Goal: Use online tool/utility: Utilize a website feature to perform a specific function

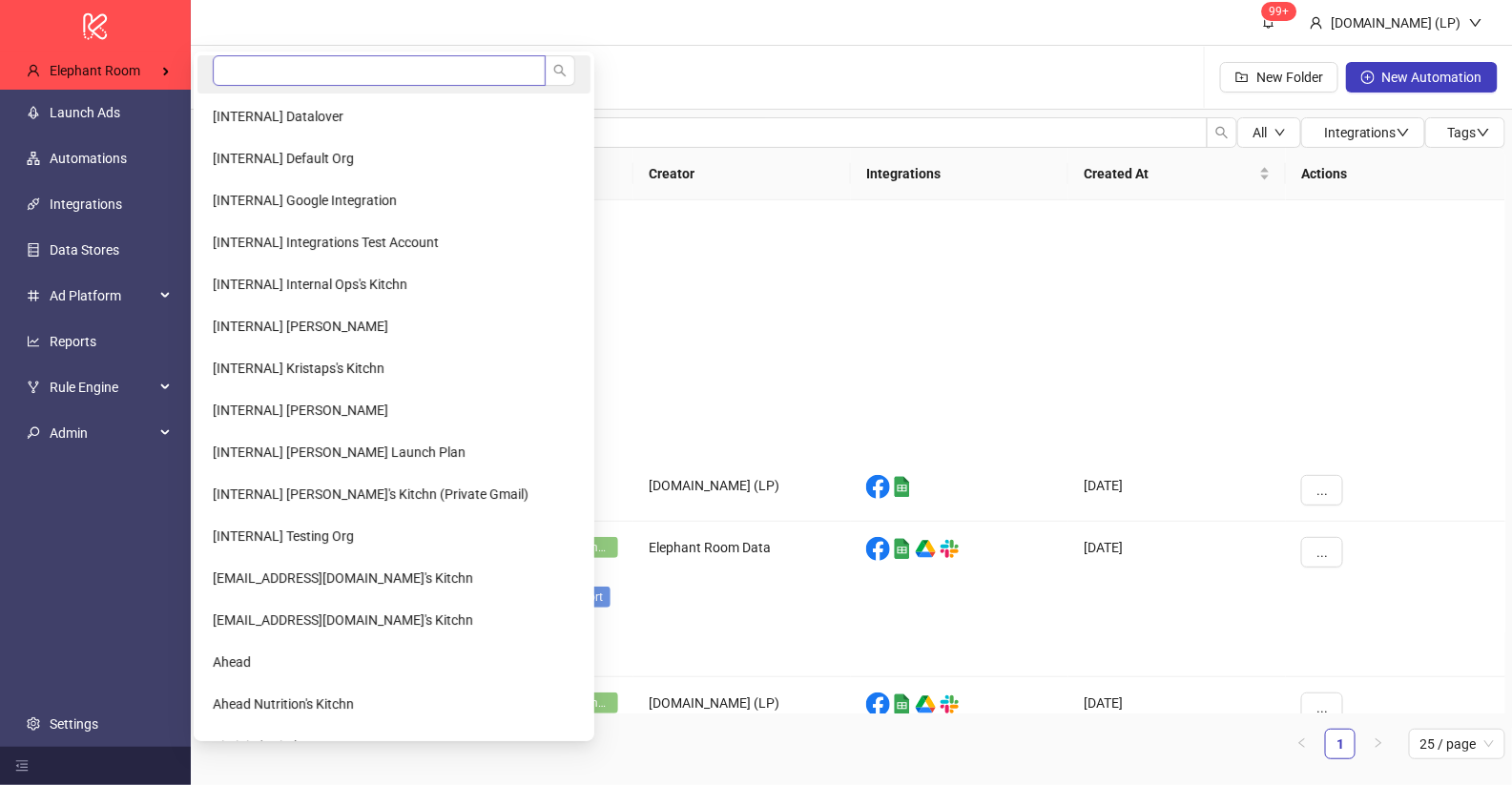
scroll to position [260, 0]
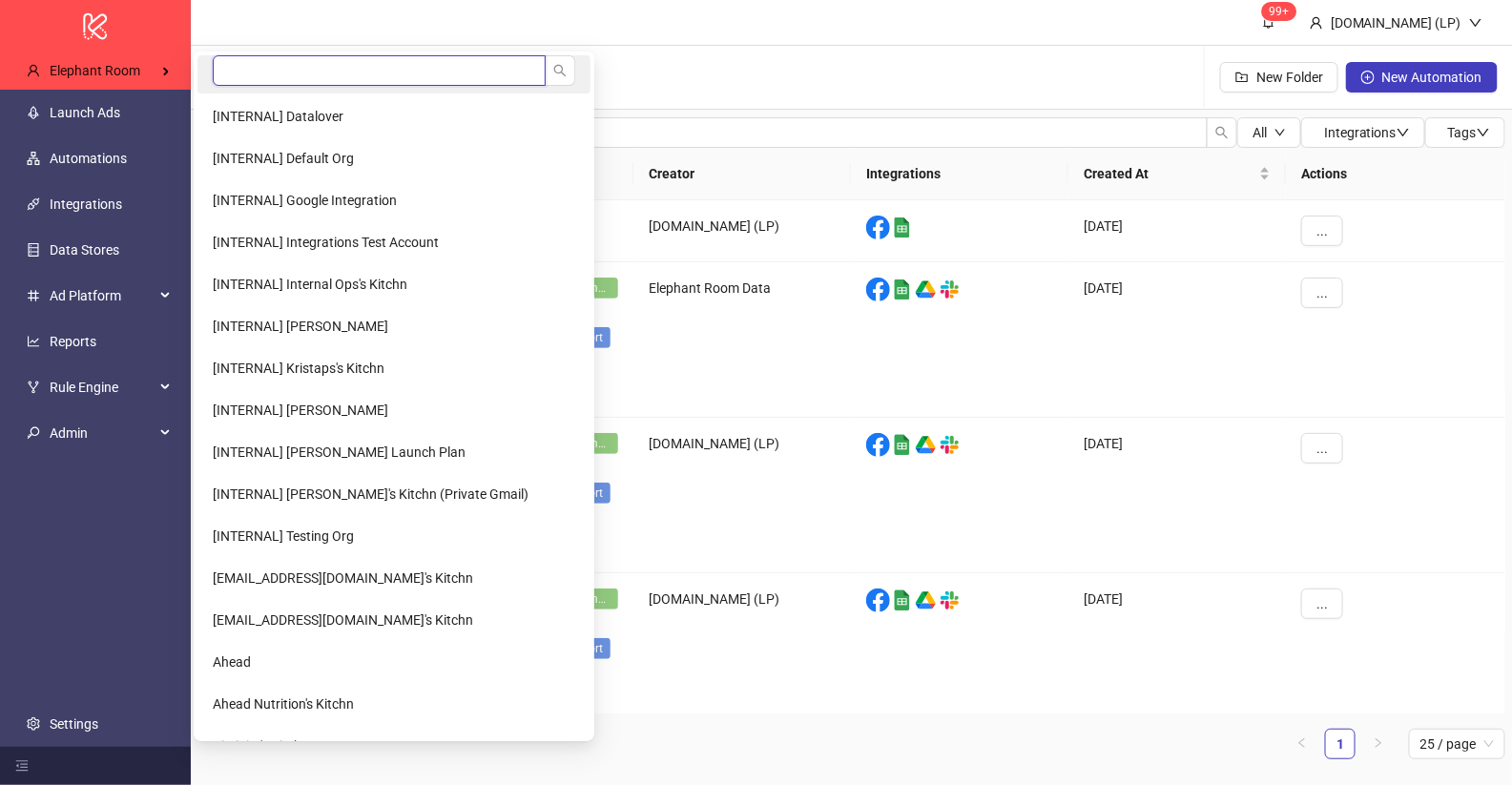
click at [243, 77] on input "search" at bounding box center [379, 71] width 333 height 31
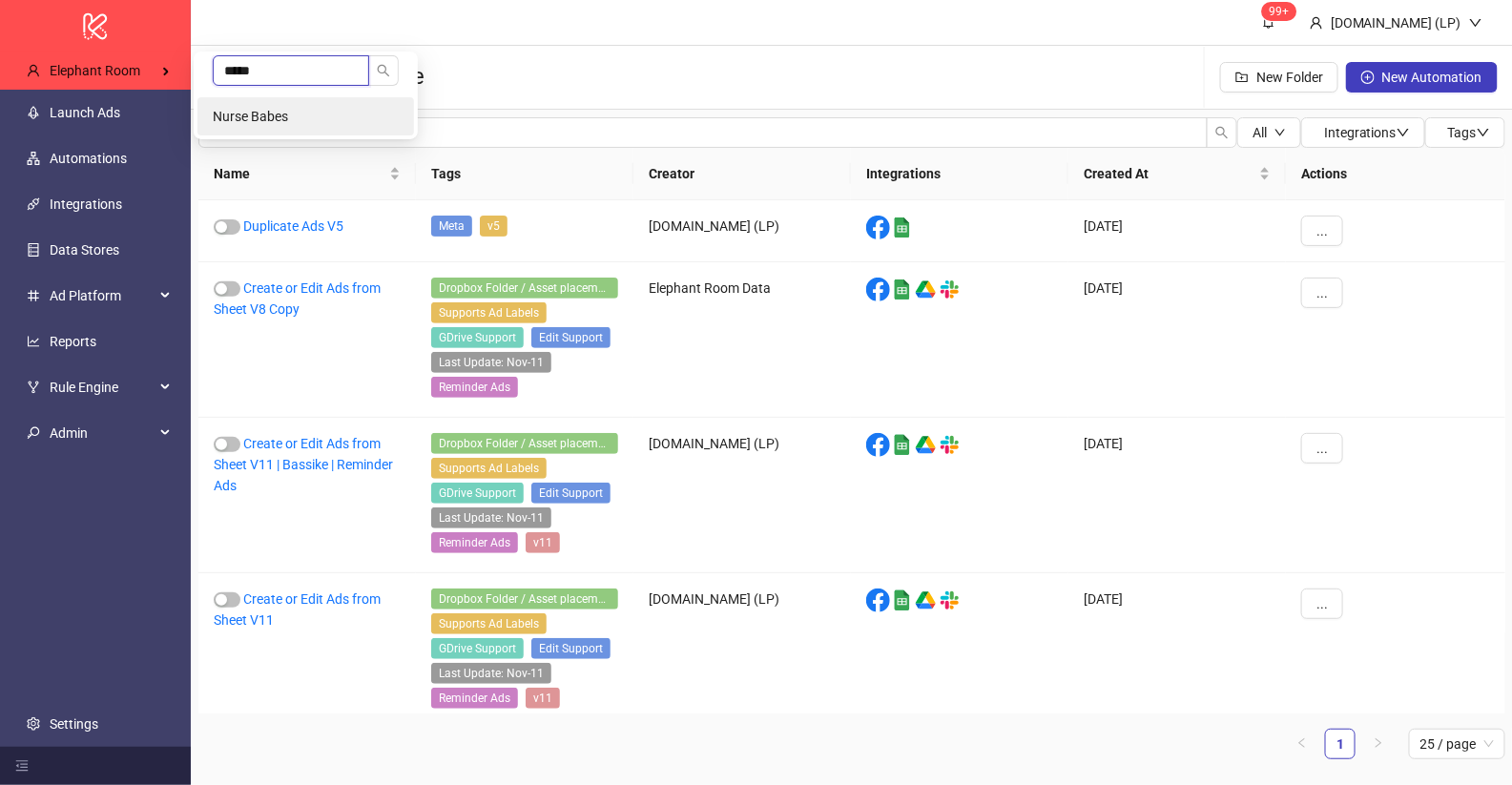
type input "*****"
click at [250, 105] on li "Nurse Babes" at bounding box center [305, 116] width 217 height 38
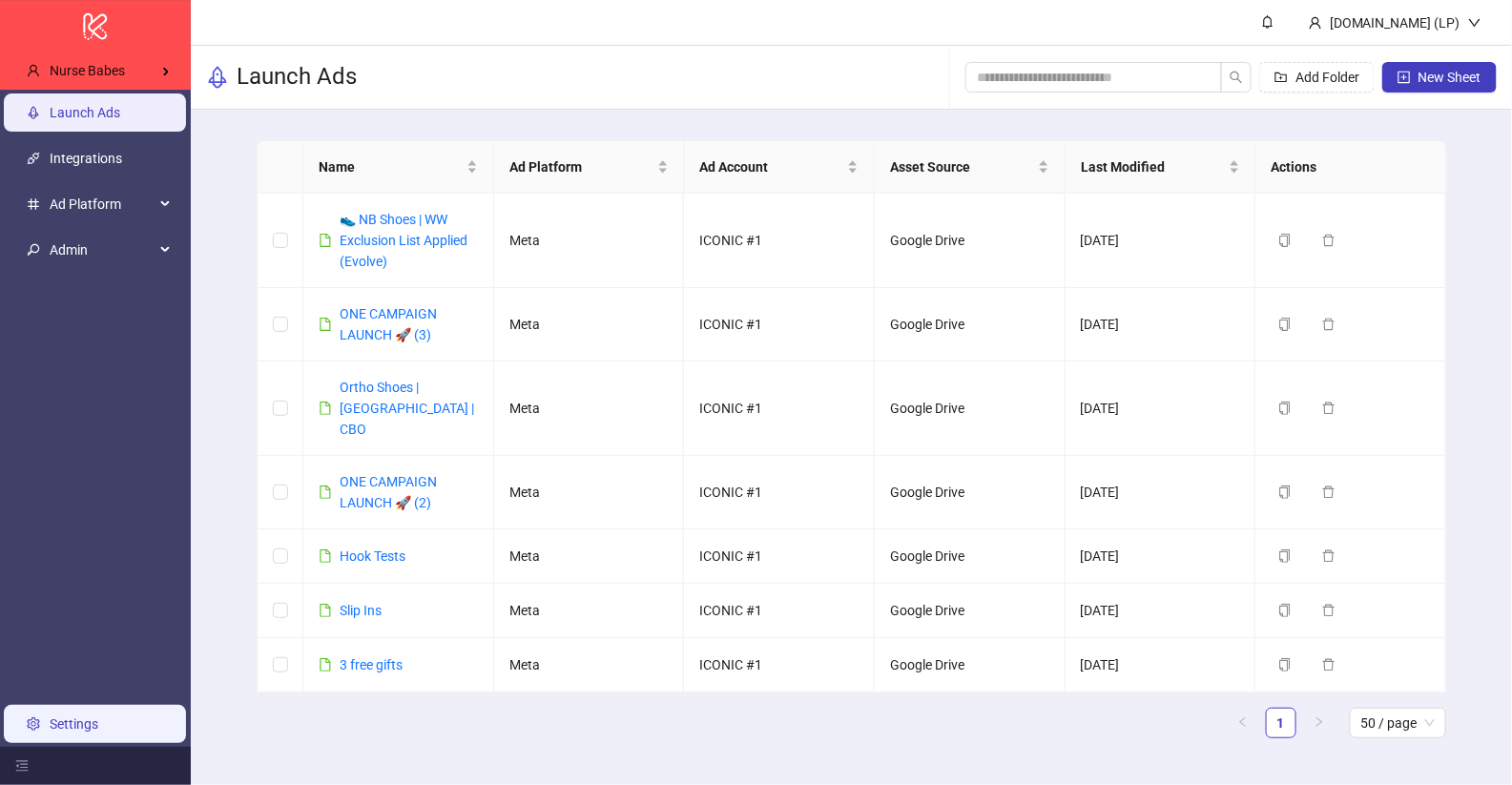
click at [65, 731] on link "Settings" at bounding box center [74, 723] width 49 height 15
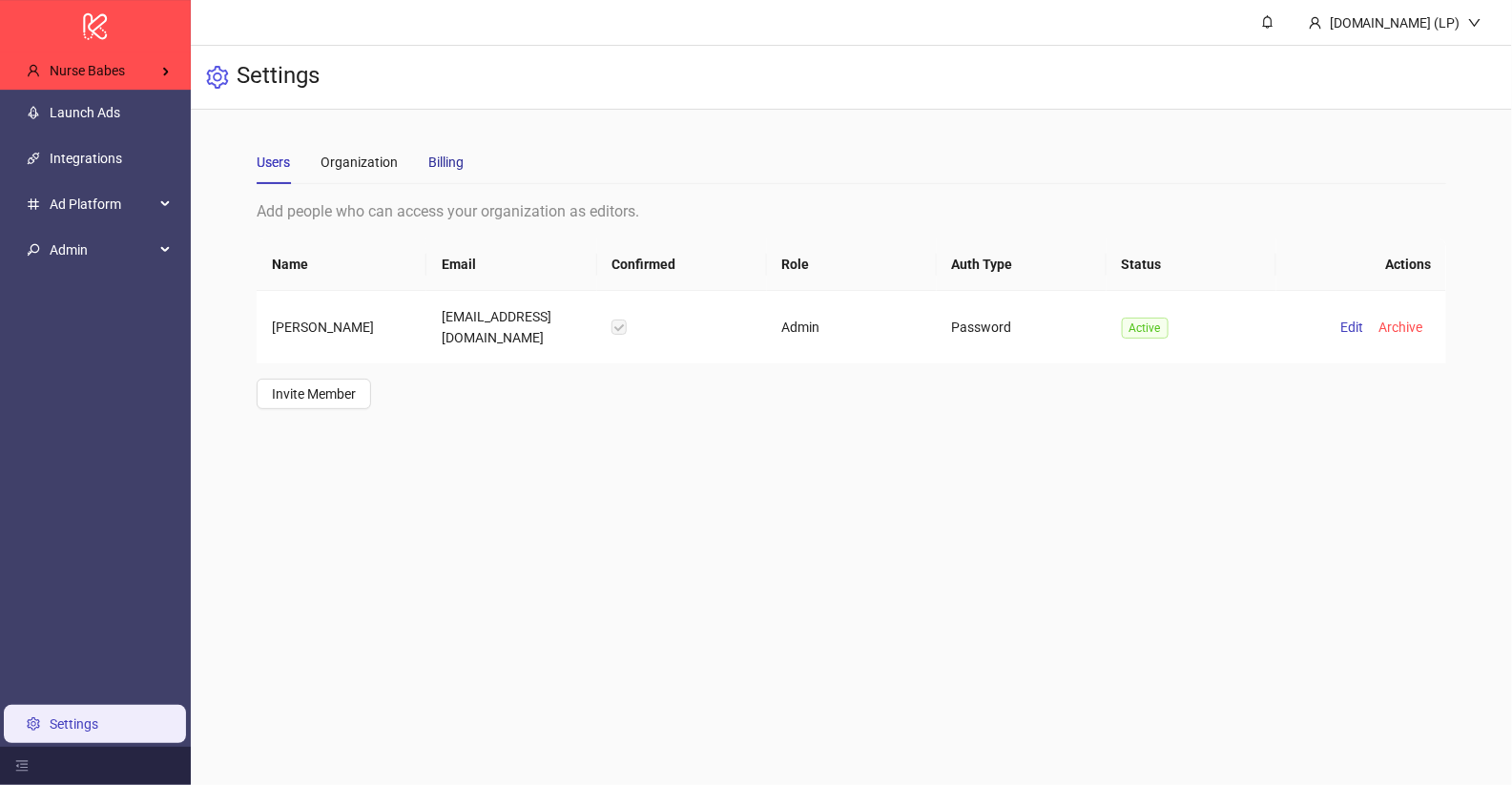
click at [444, 166] on div "Billing" at bounding box center [446, 161] width 35 height 21
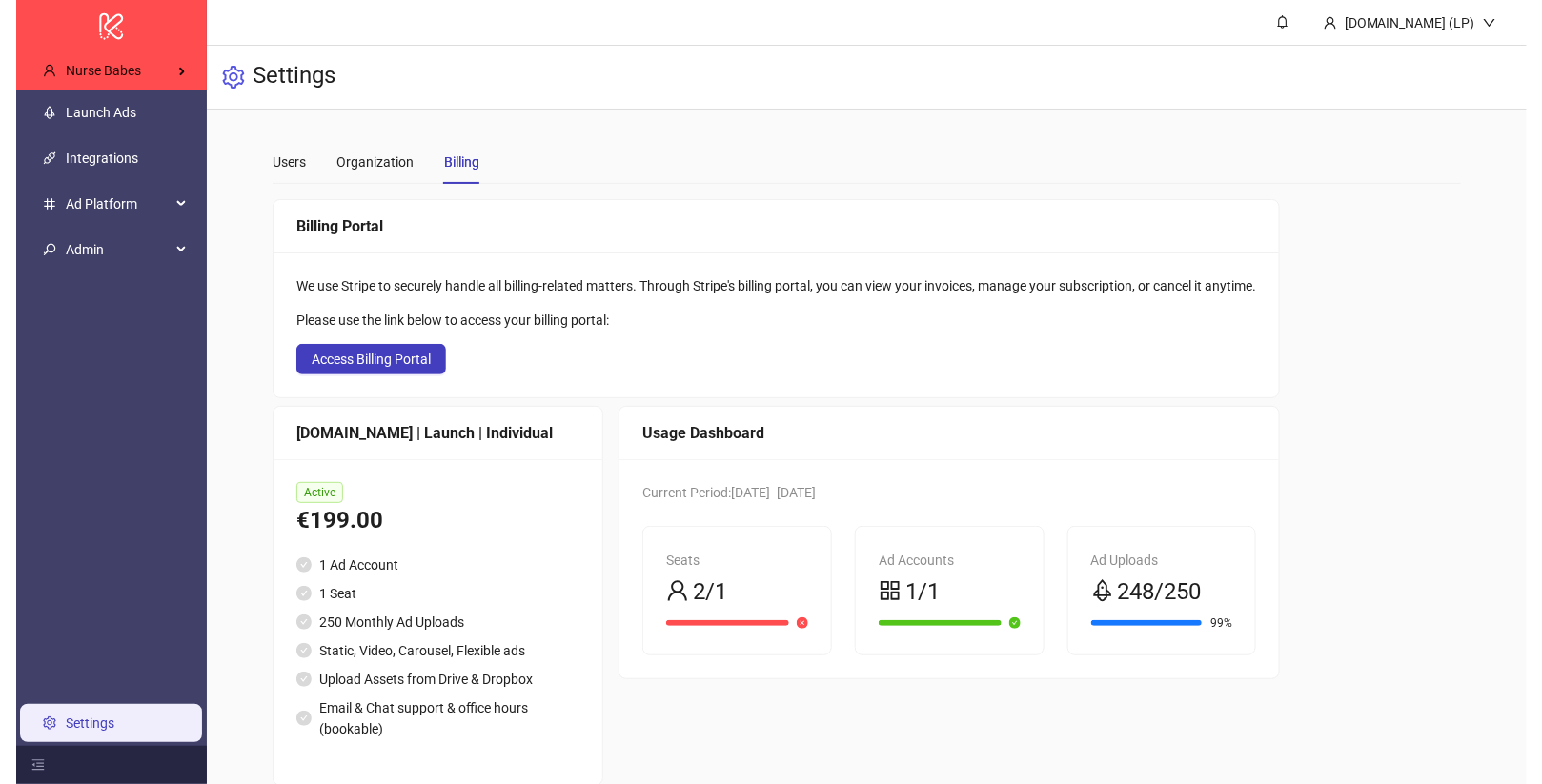
scroll to position [29, 0]
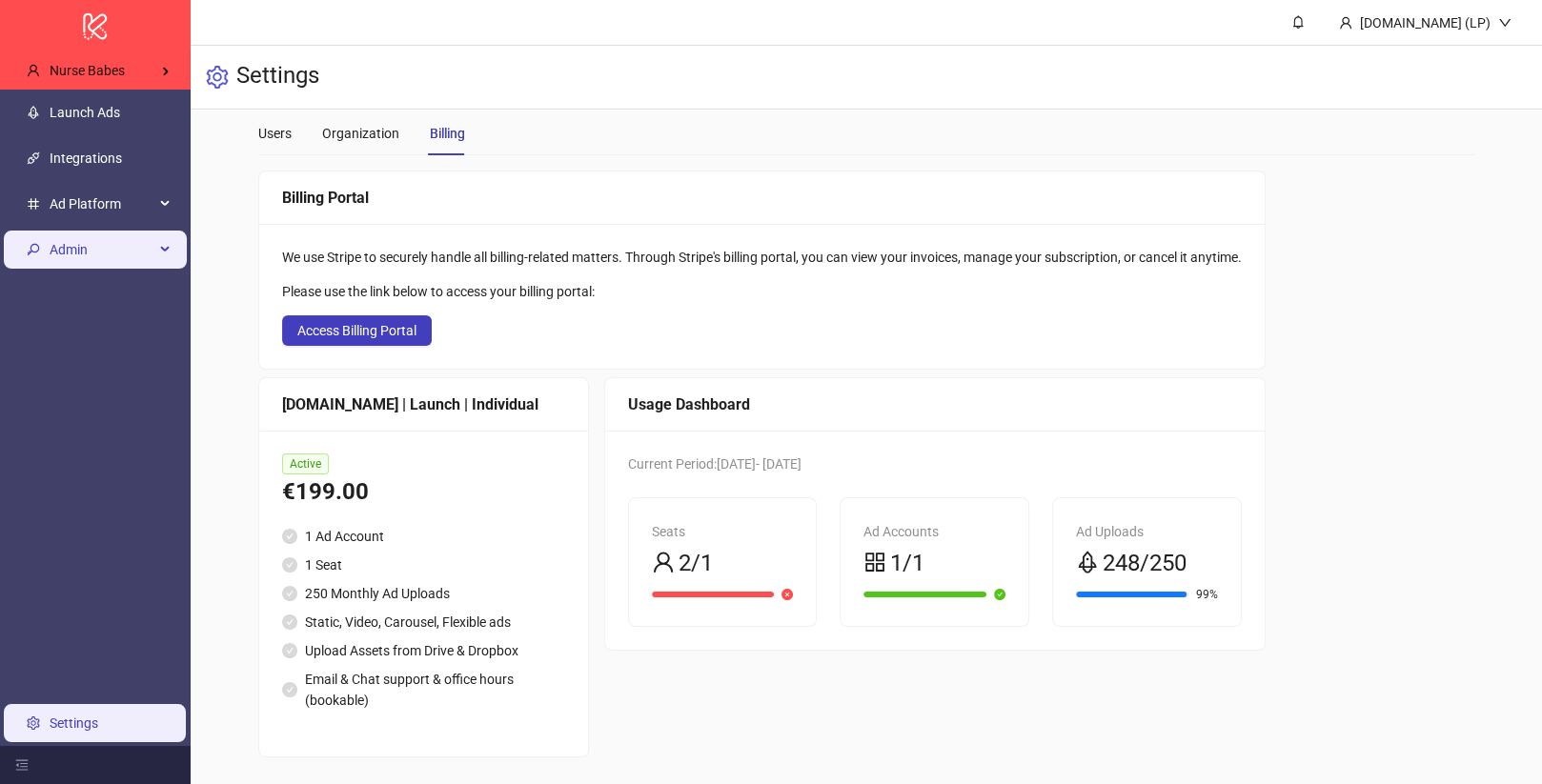
click at [111, 246] on span "Admin" at bounding box center [101, 249] width 104 height 38
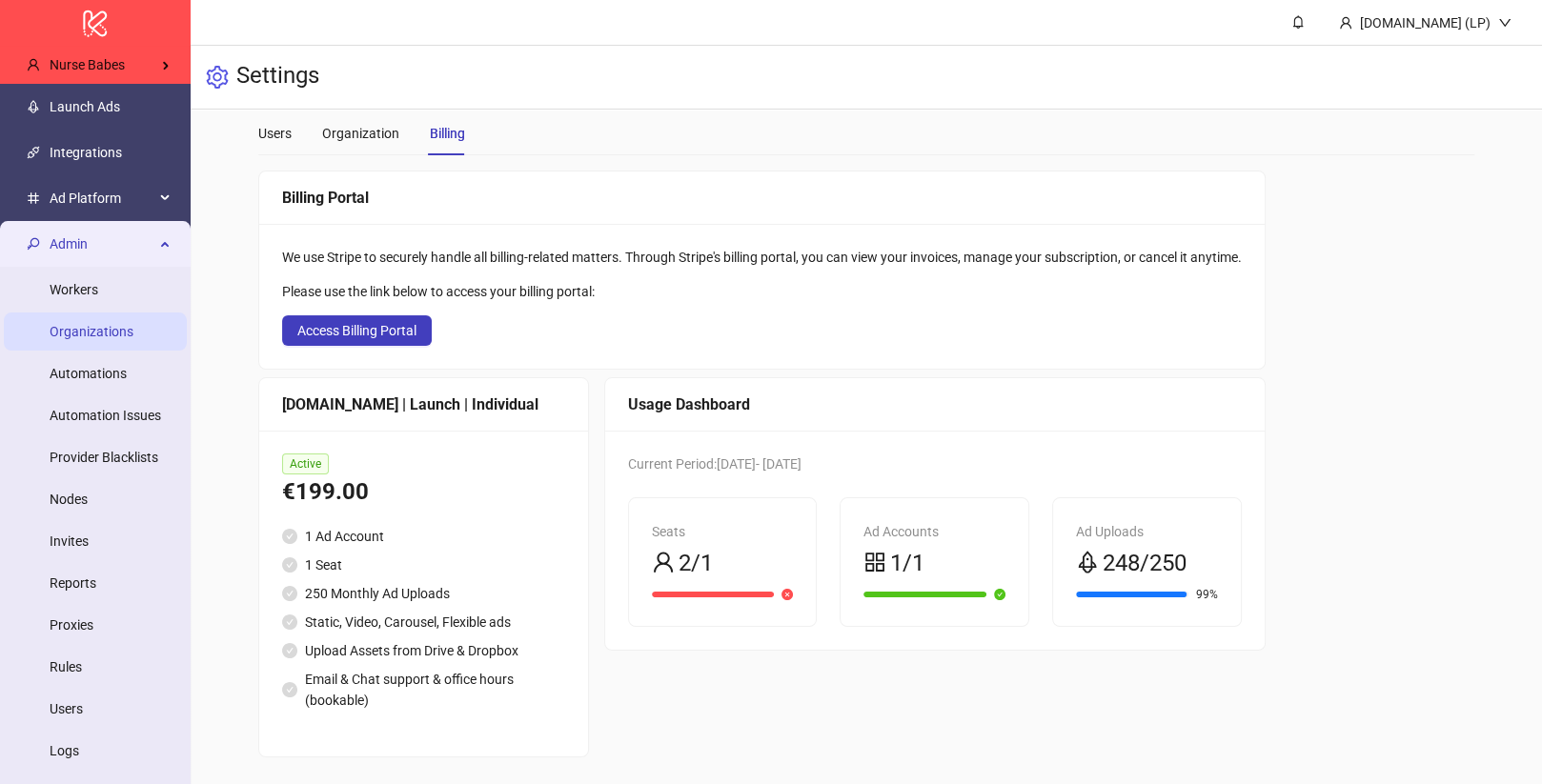
click at [78, 335] on link "Organizations" at bounding box center [91, 331] width 84 height 15
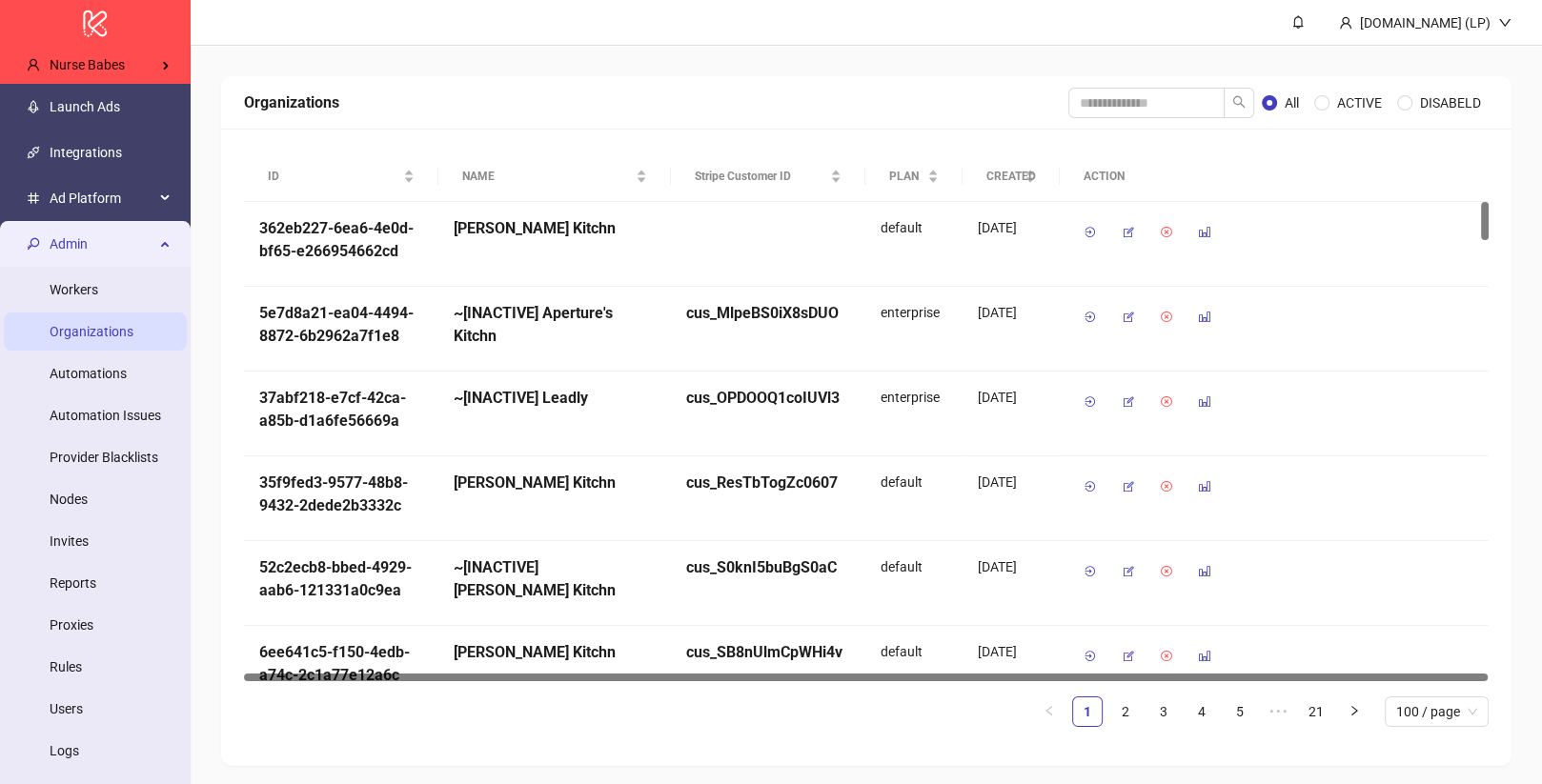
click at [1100, 116] on span at bounding box center [1161, 102] width 186 height 31
click at [1097, 104] on input "search" at bounding box center [1146, 102] width 156 height 31
type input "****"
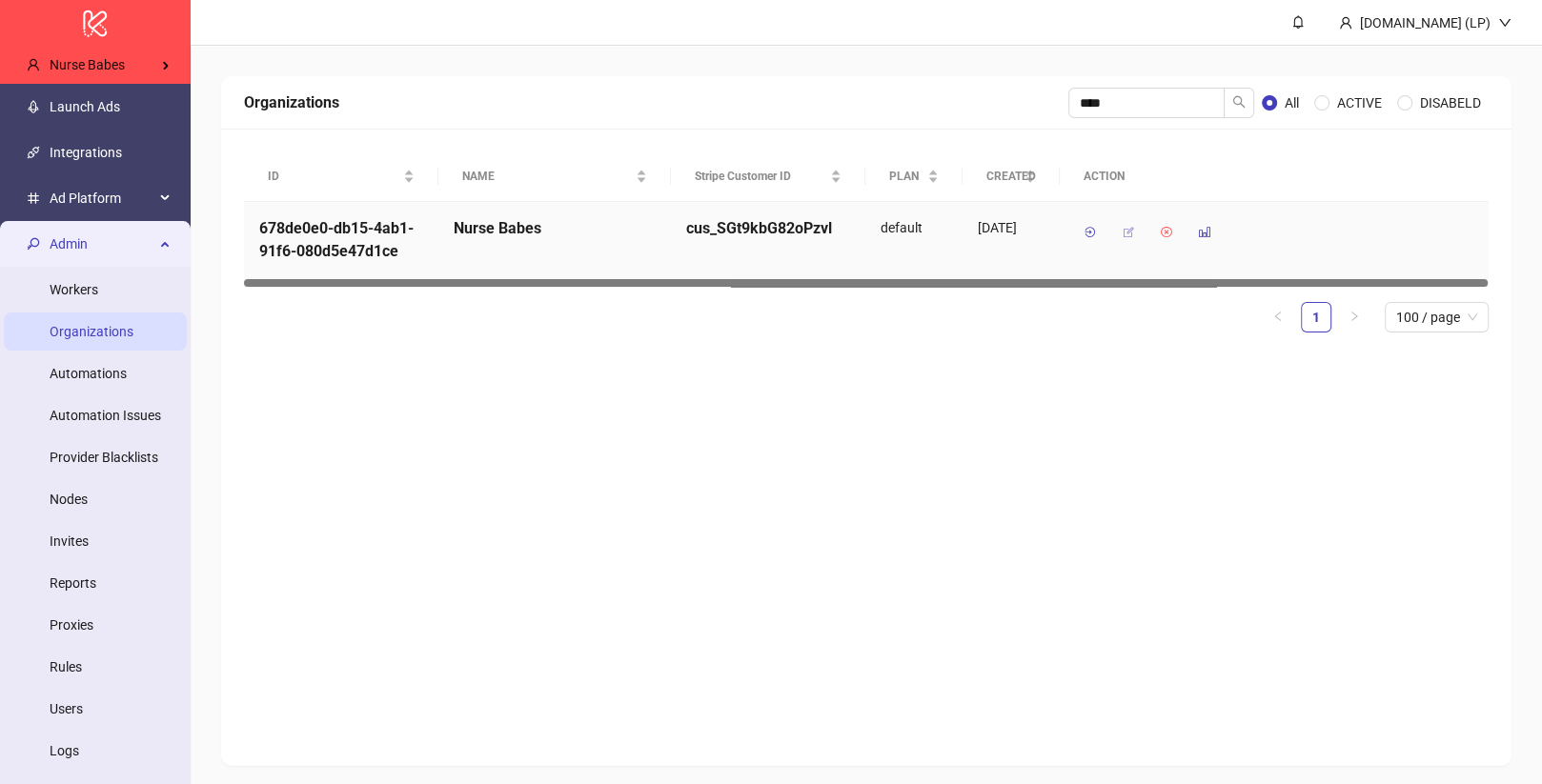
click at [1127, 228] on icon "button" at bounding box center [1128, 232] width 13 height 13
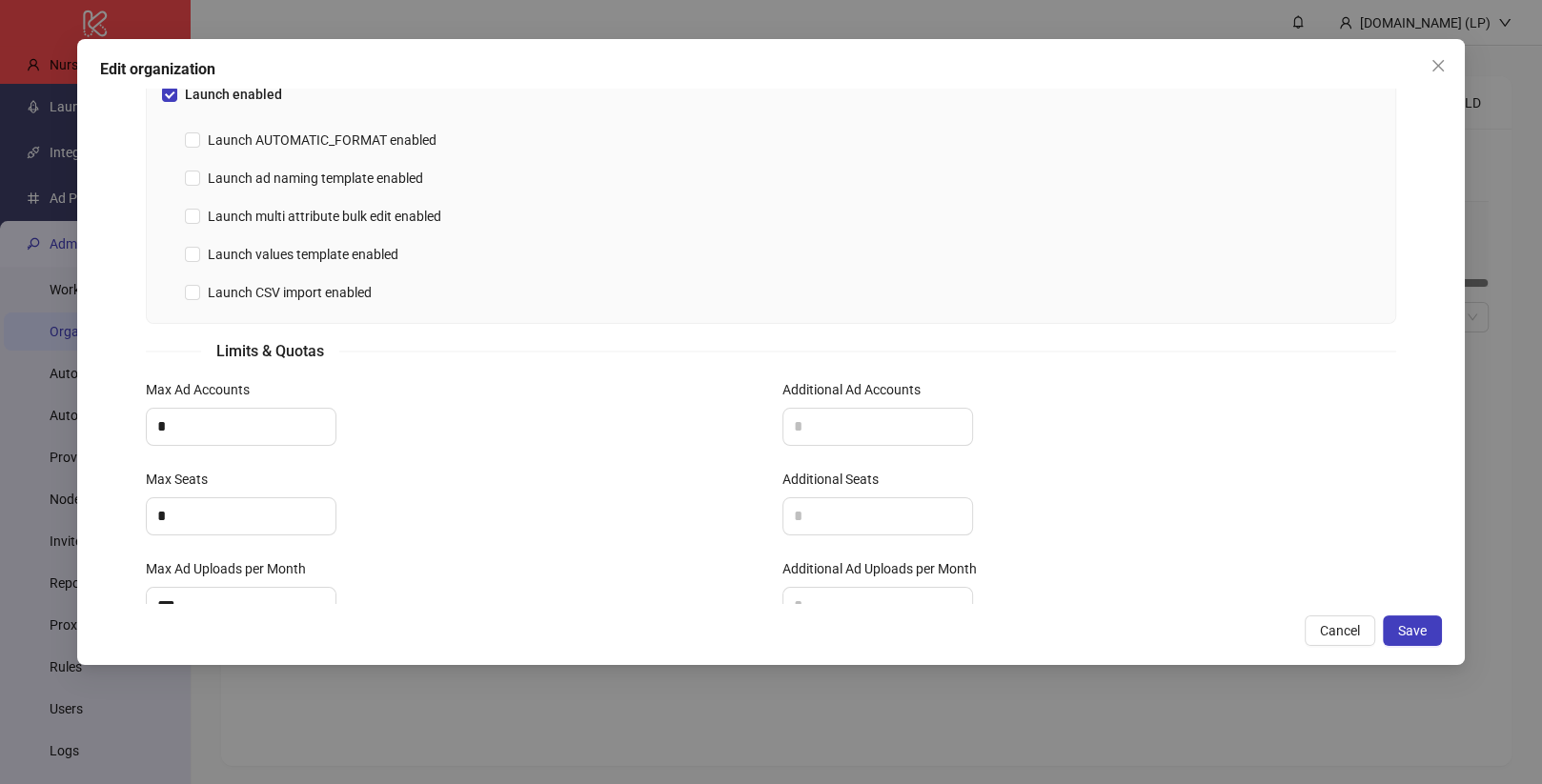
scroll to position [627, 0]
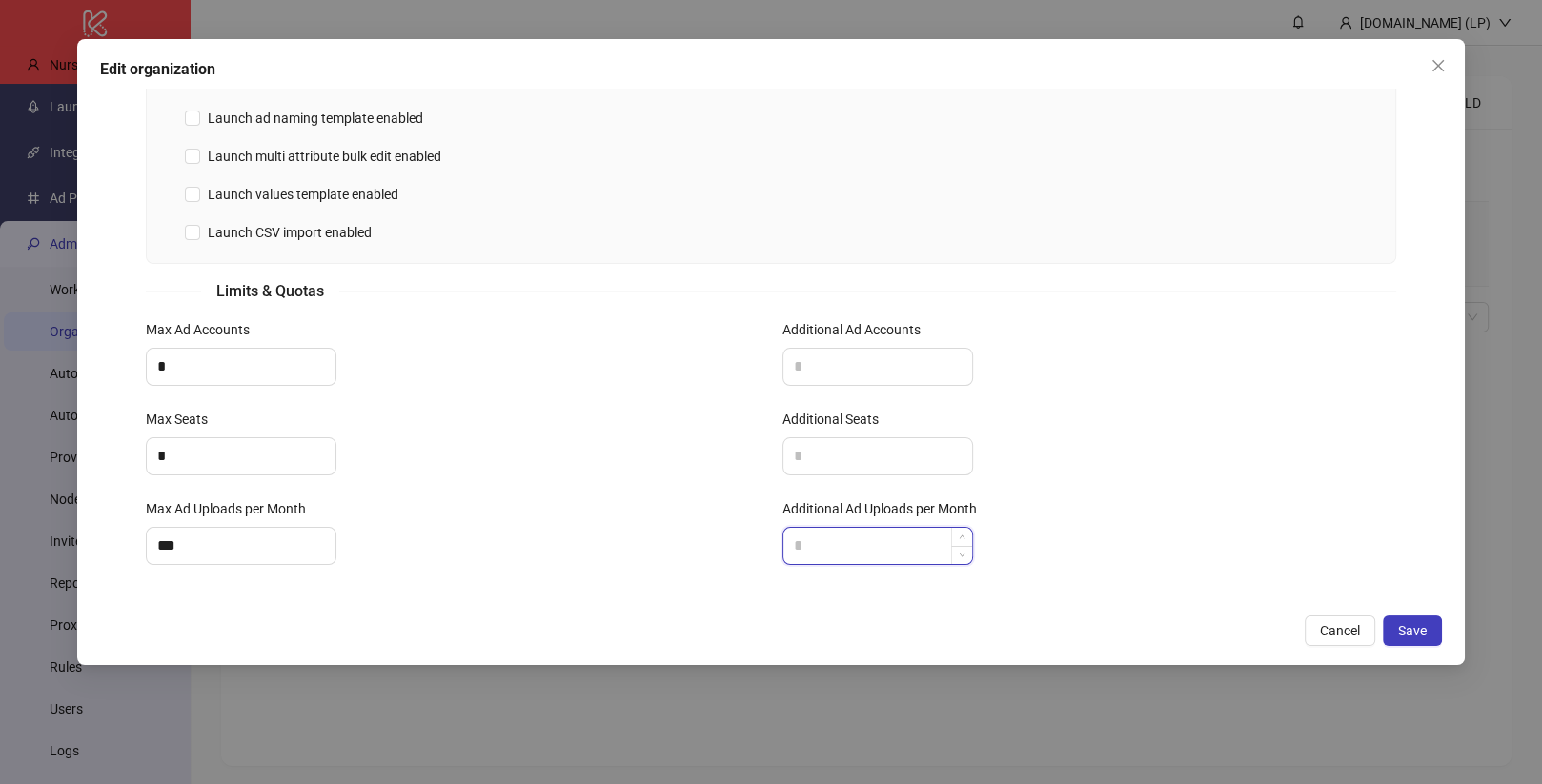
click at [828, 542] on input "Additional Ad Uploads per Month" at bounding box center [878, 546] width 189 height 36
click at [272, 535] on input "***" at bounding box center [242, 546] width 189 height 36
type input "***"
click at [1420, 642] on button "Save" at bounding box center [1412, 630] width 59 height 31
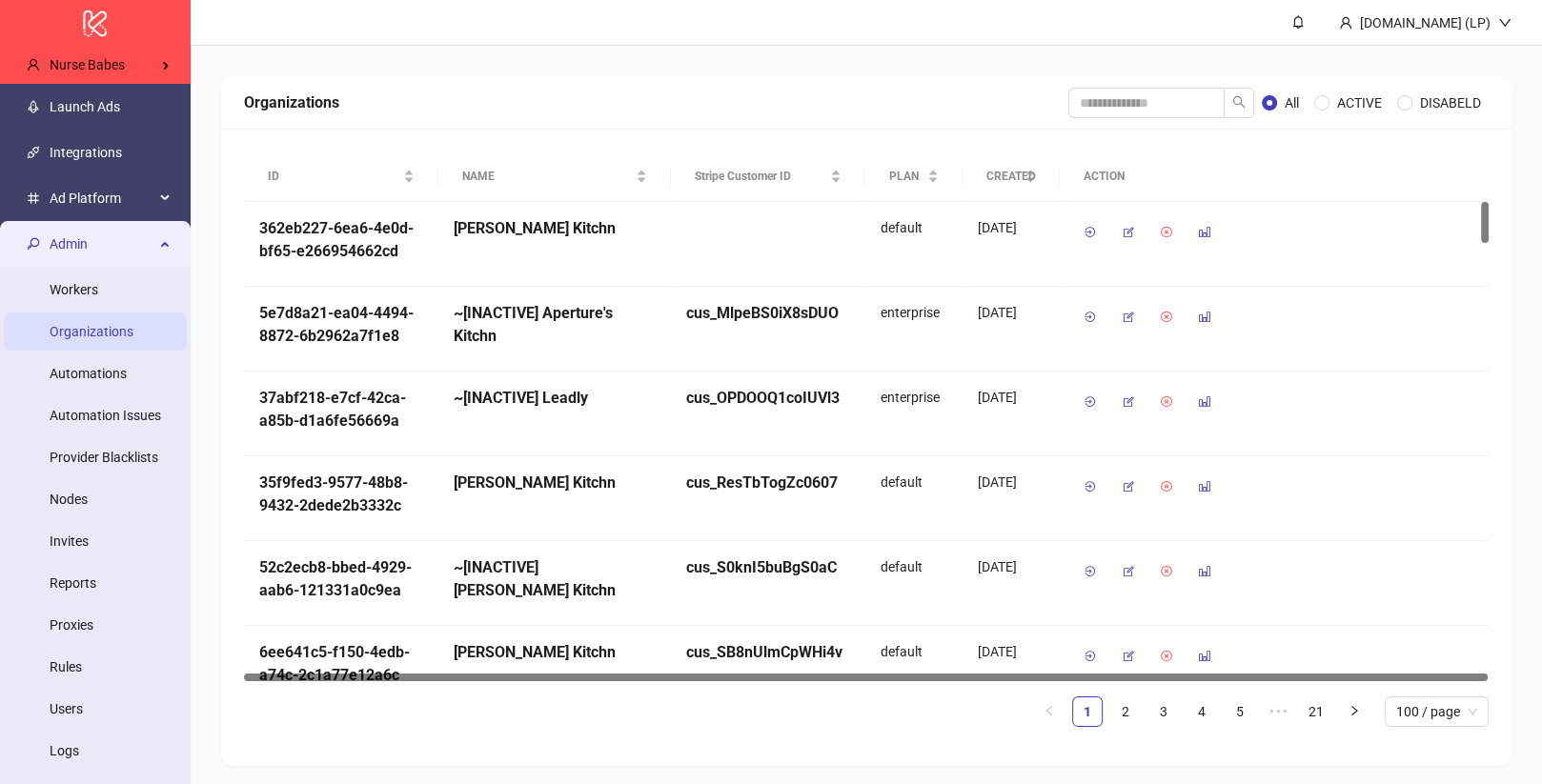
click at [150, 242] on span "Admin" at bounding box center [101, 243] width 104 height 38
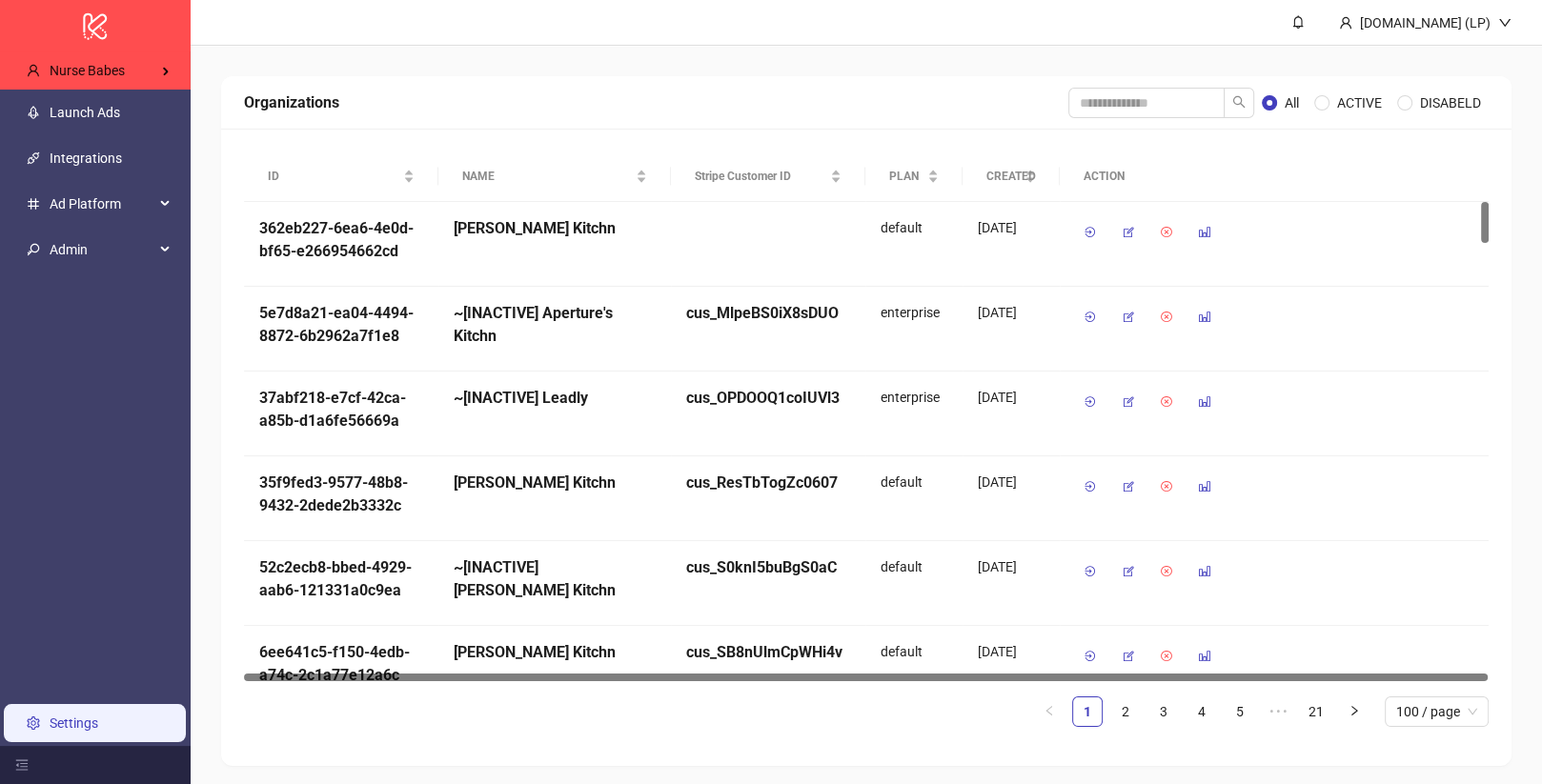
click at [96, 718] on link "Settings" at bounding box center [74, 722] width 49 height 15
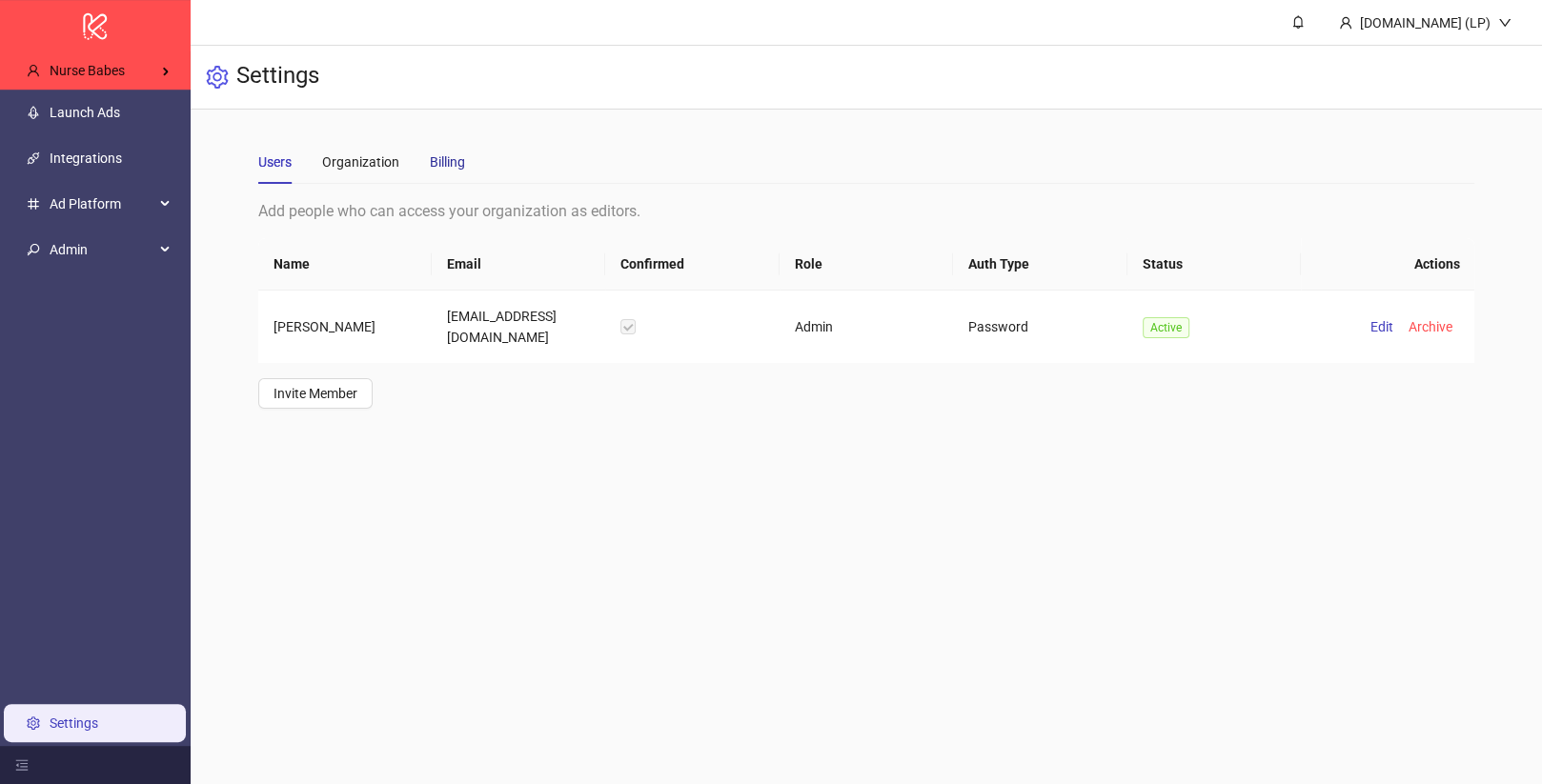
click at [440, 158] on div "Billing" at bounding box center [446, 161] width 35 height 21
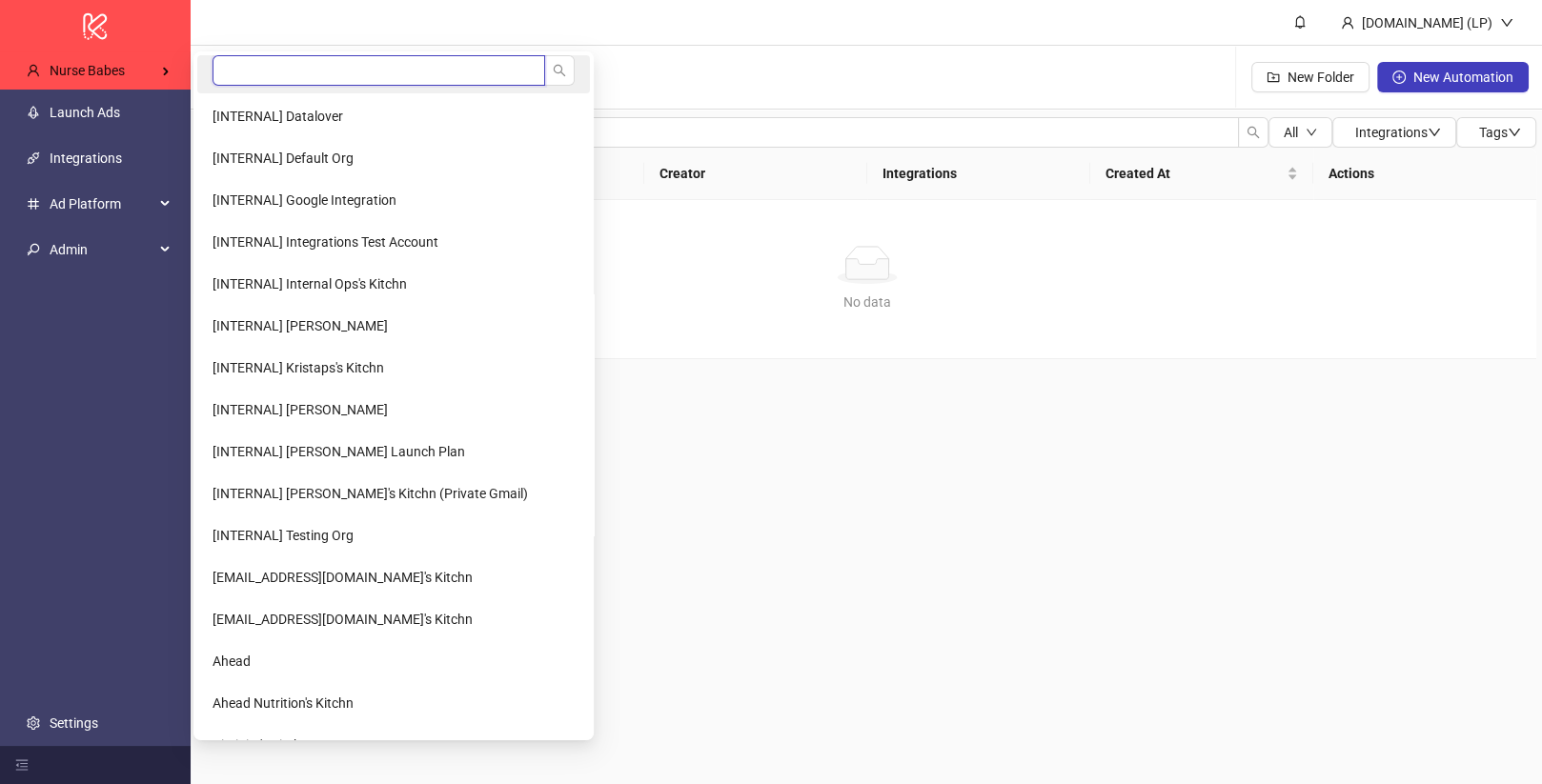
click at [306, 71] on input "search" at bounding box center [379, 71] width 333 height 31
type input "*****"
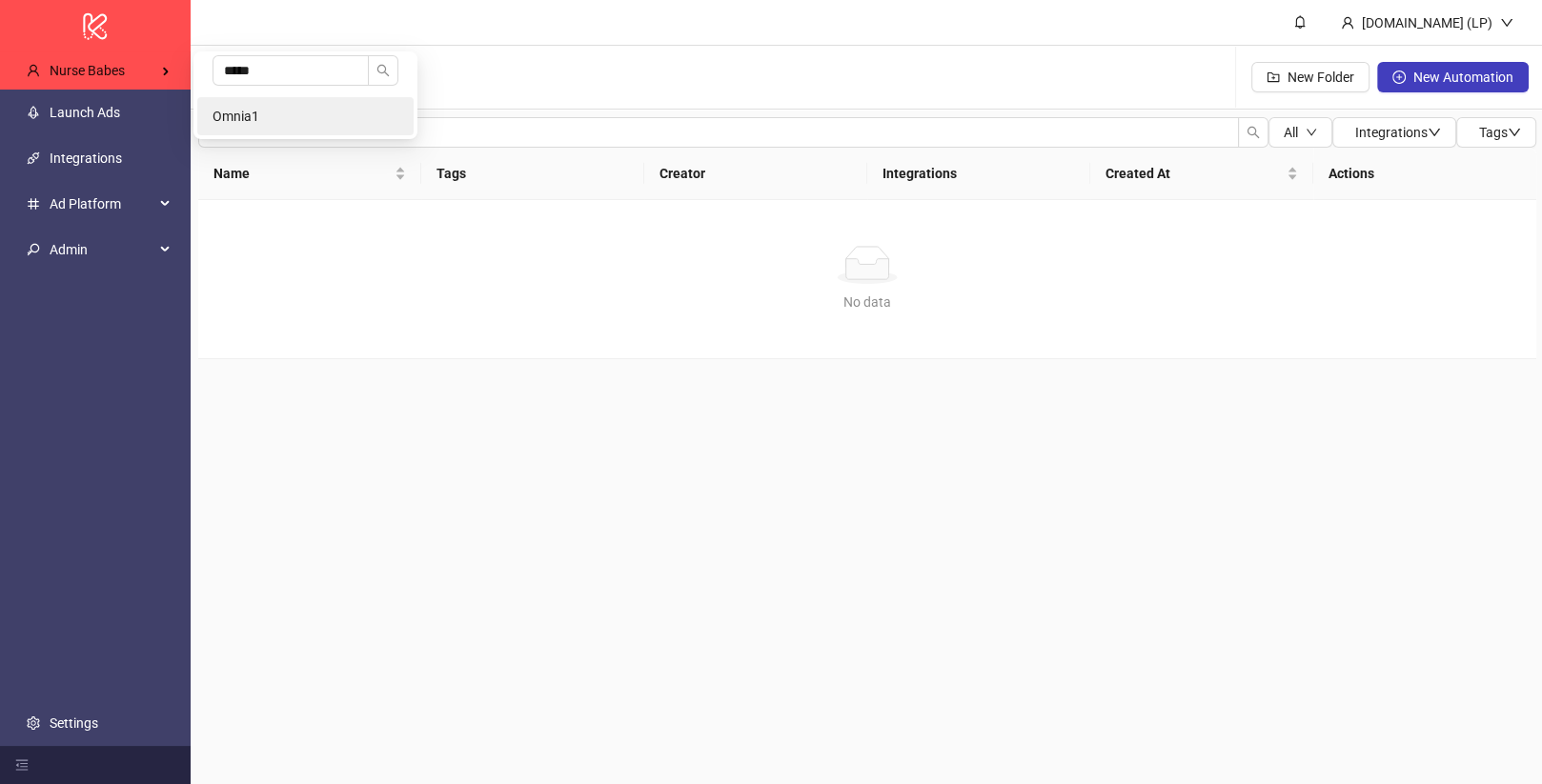
click at [254, 104] on li "Omnia1" at bounding box center [305, 116] width 217 height 38
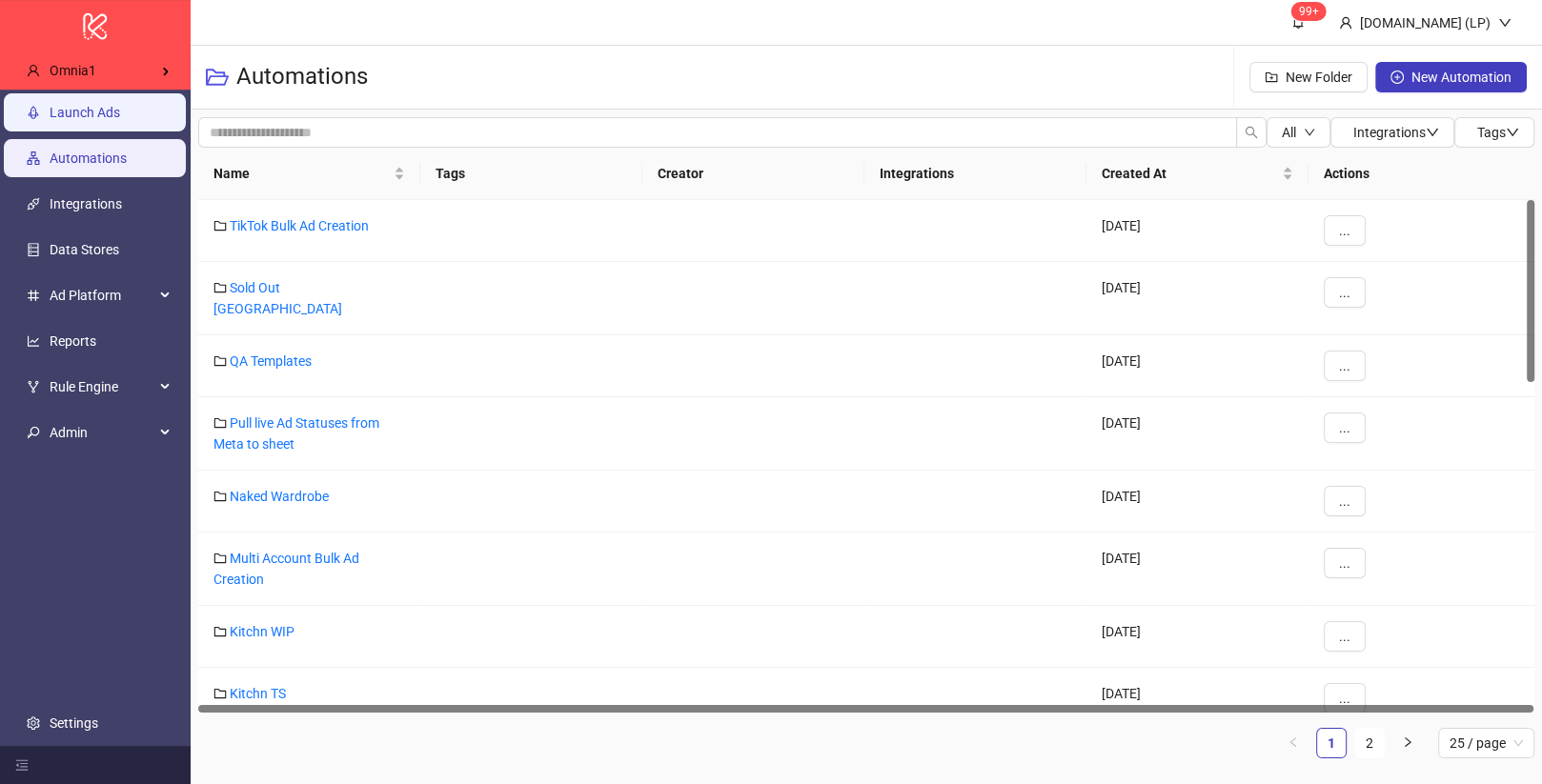
click at [107, 104] on link "Launch Ads" at bounding box center [85, 111] width 71 height 15
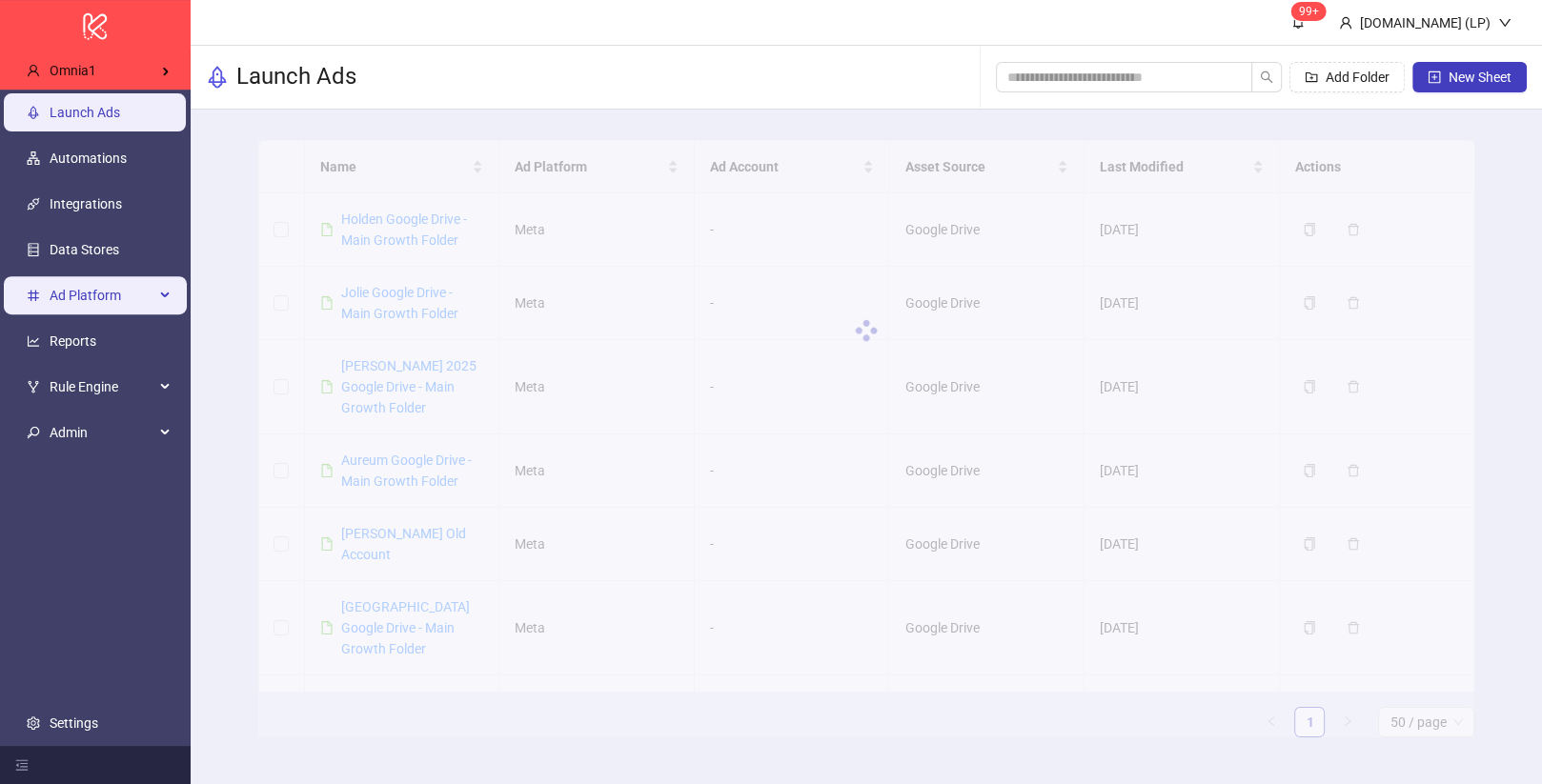
click at [108, 311] on span "Ad Platform" at bounding box center [101, 295] width 104 height 38
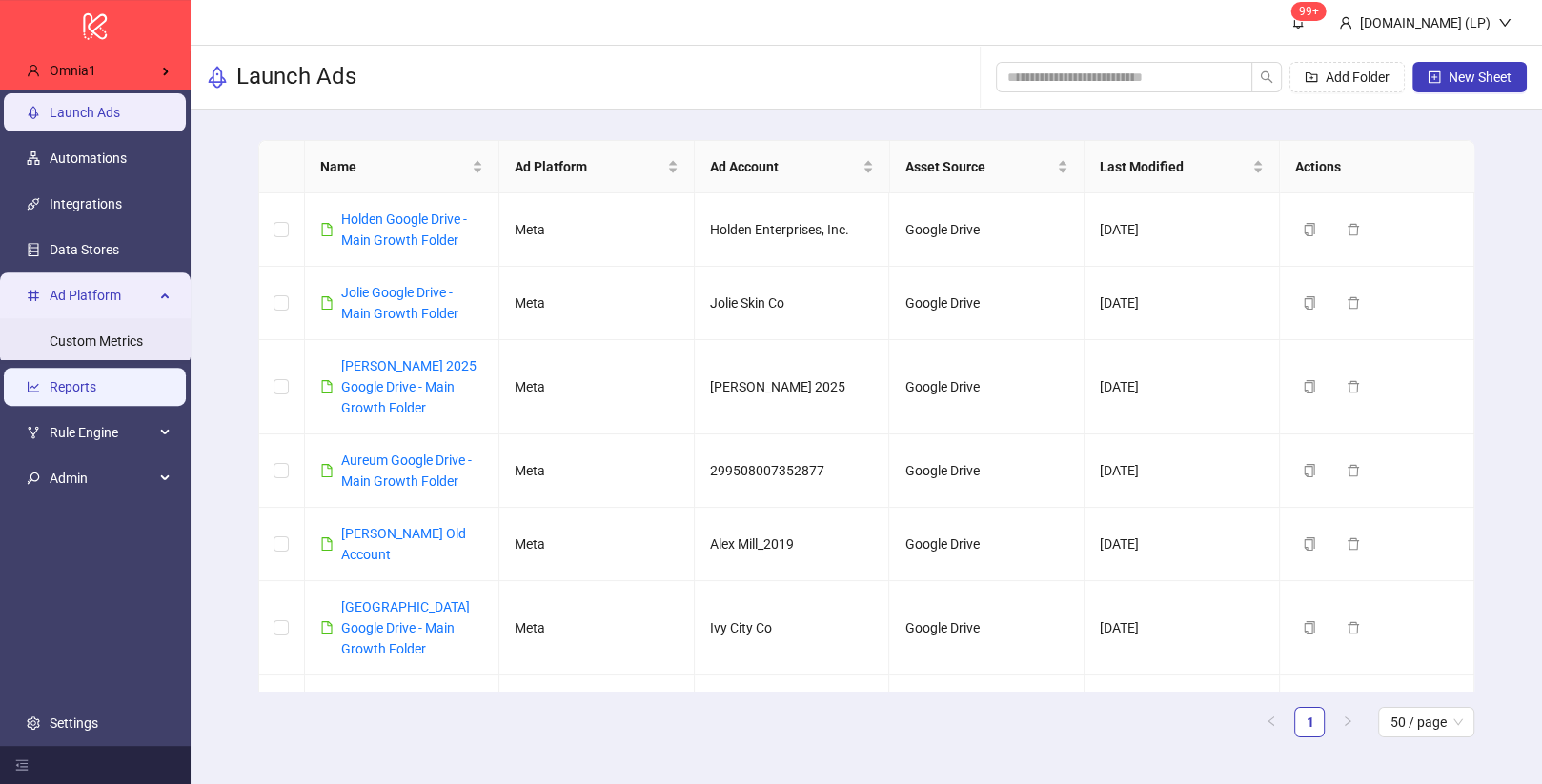
click at [86, 383] on link "Reports" at bounding box center [73, 387] width 47 height 15
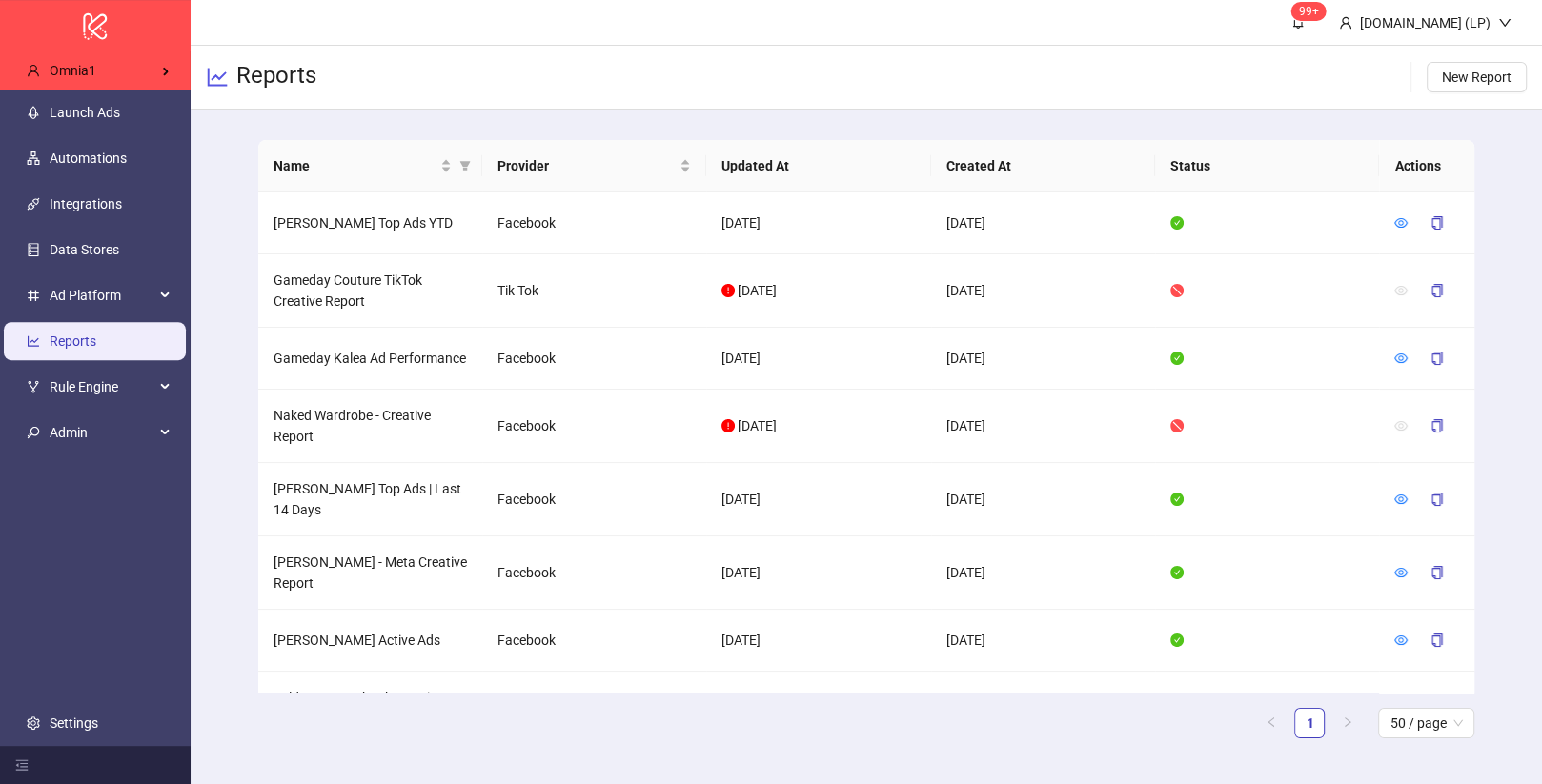
click at [1458, 99] on div "Reports New Report" at bounding box center [867, 78] width 1352 height 64
click at [1454, 86] on button "New Report" at bounding box center [1476, 77] width 100 height 31
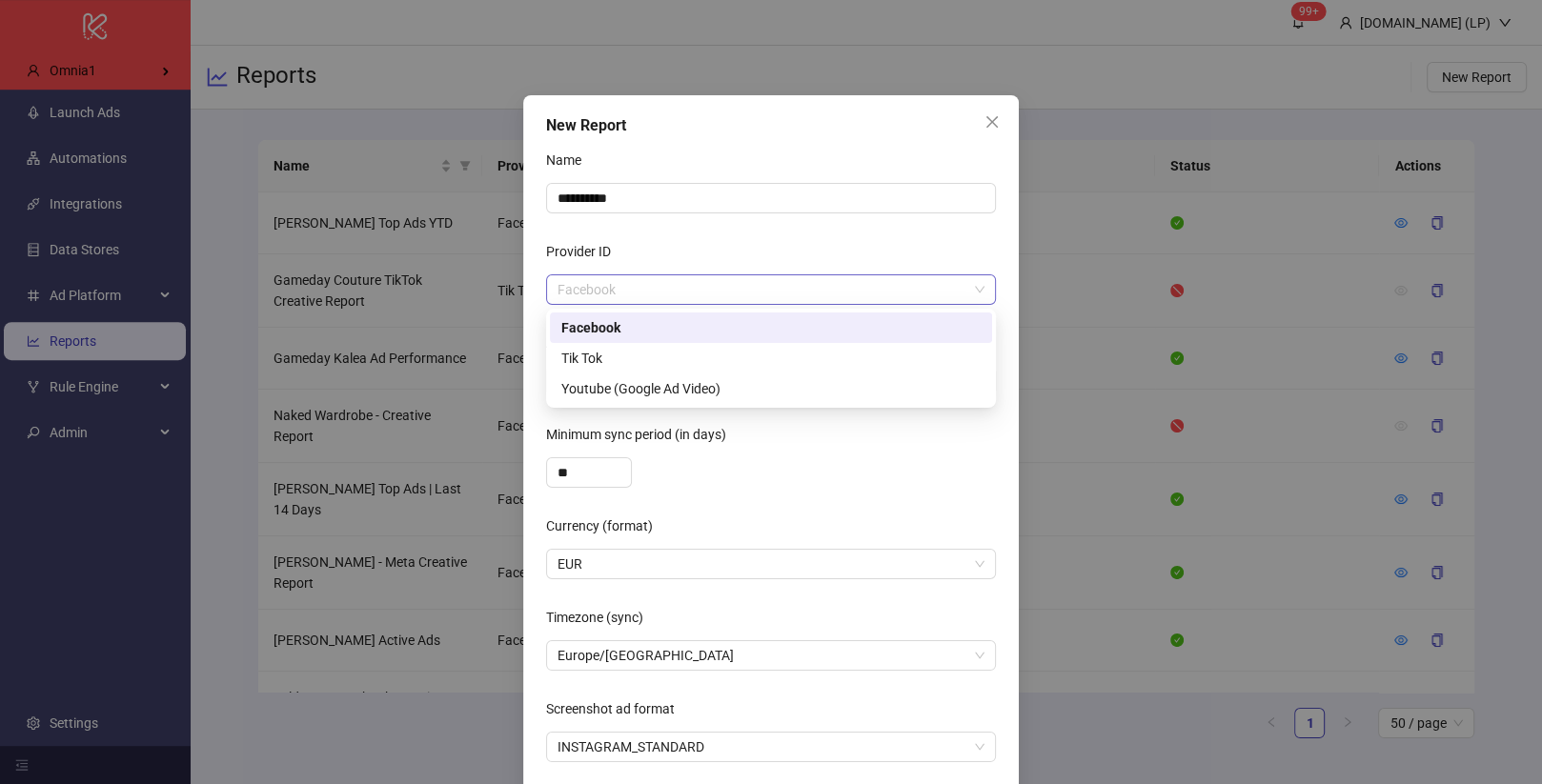
click at [758, 291] on span "Facebook" at bounding box center [771, 289] width 428 height 29
click at [698, 359] on div "Tik Tok" at bounding box center [771, 358] width 420 height 21
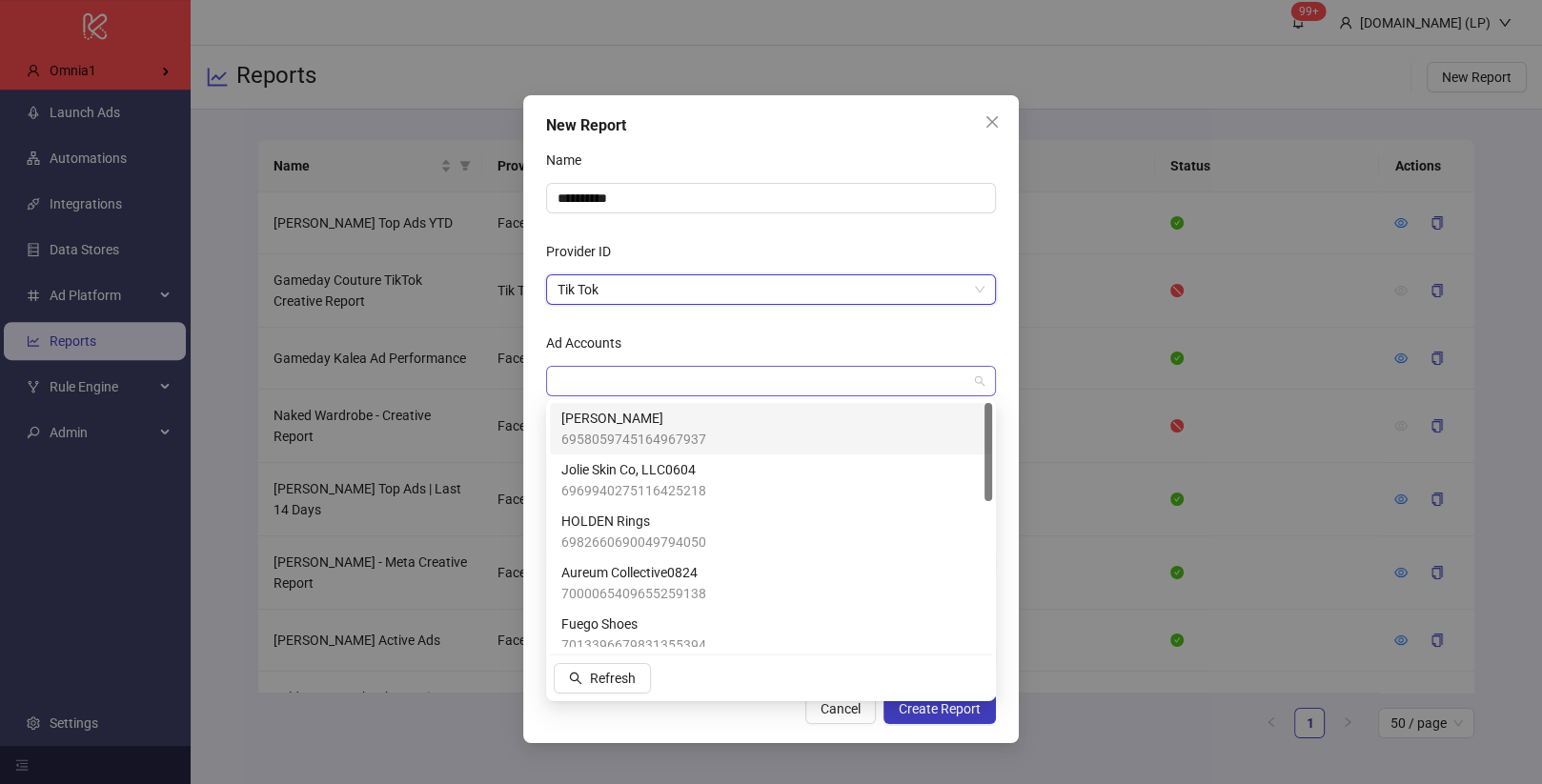
click at [698, 366] on div at bounding box center [771, 381] width 450 height 31
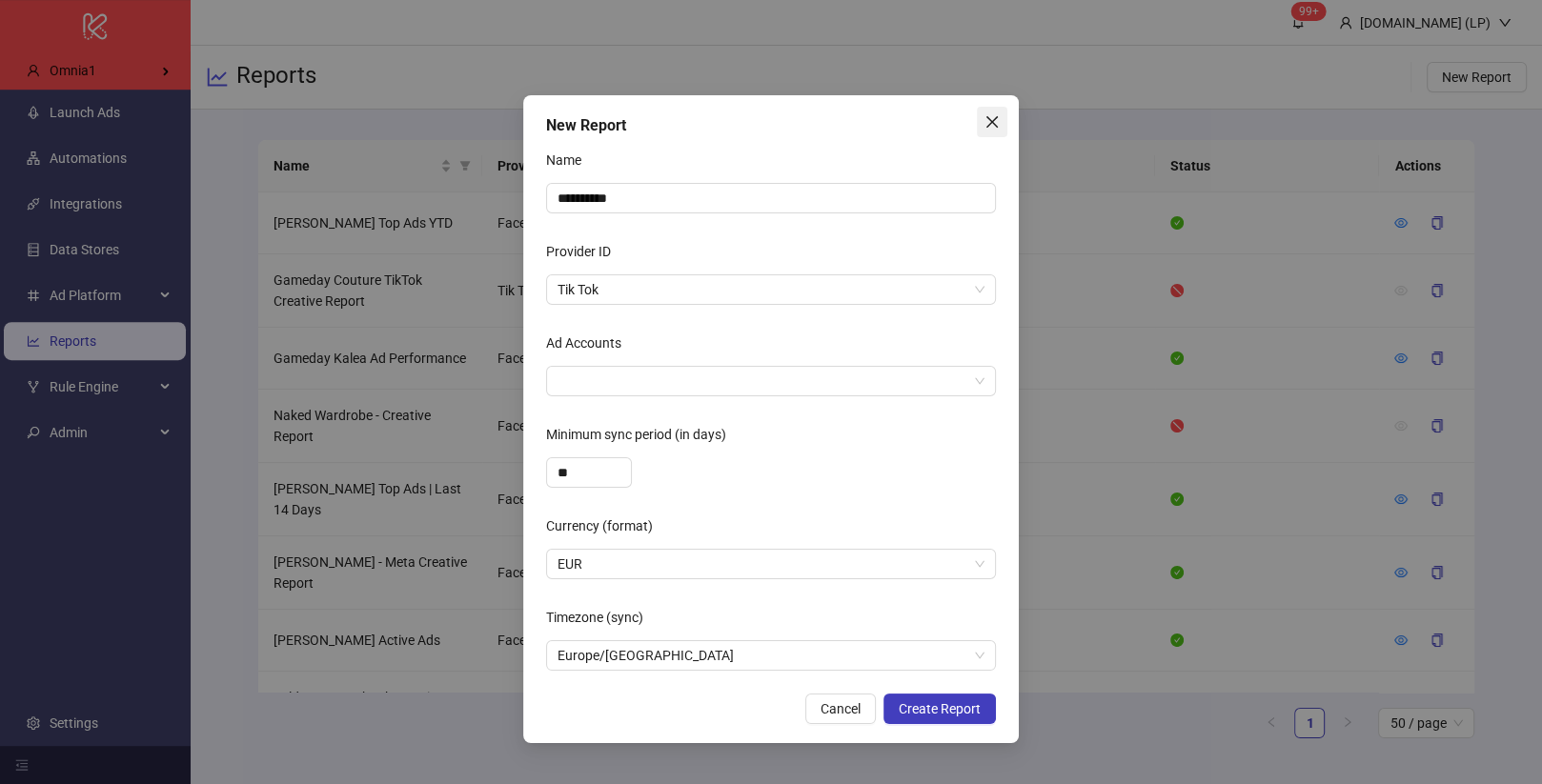
click at [992, 121] on icon "close" at bounding box center [992, 122] width 12 height 12
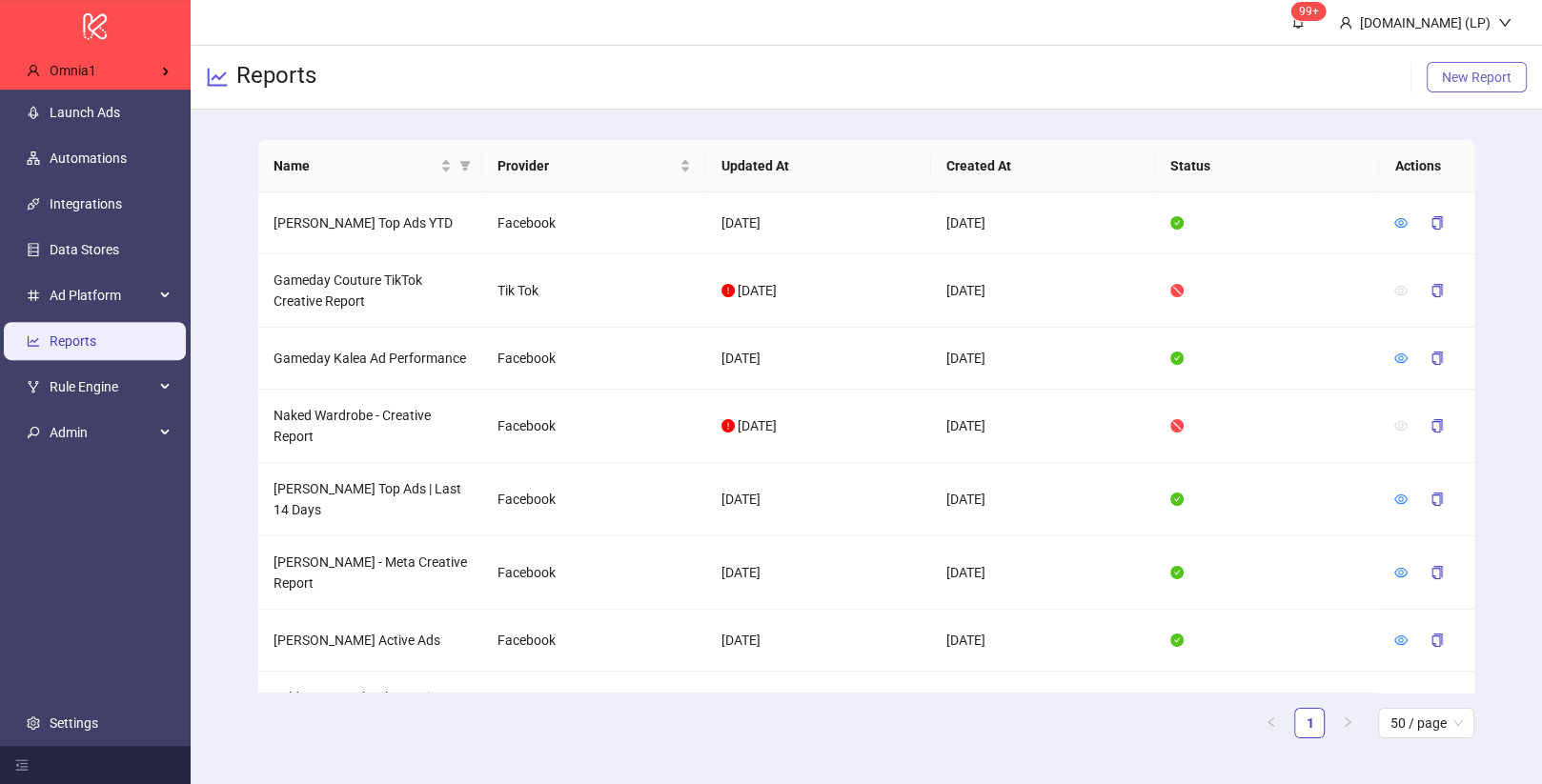
click at [1470, 79] on span "New Report" at bounding box center [1477, 77] width 70 height 15
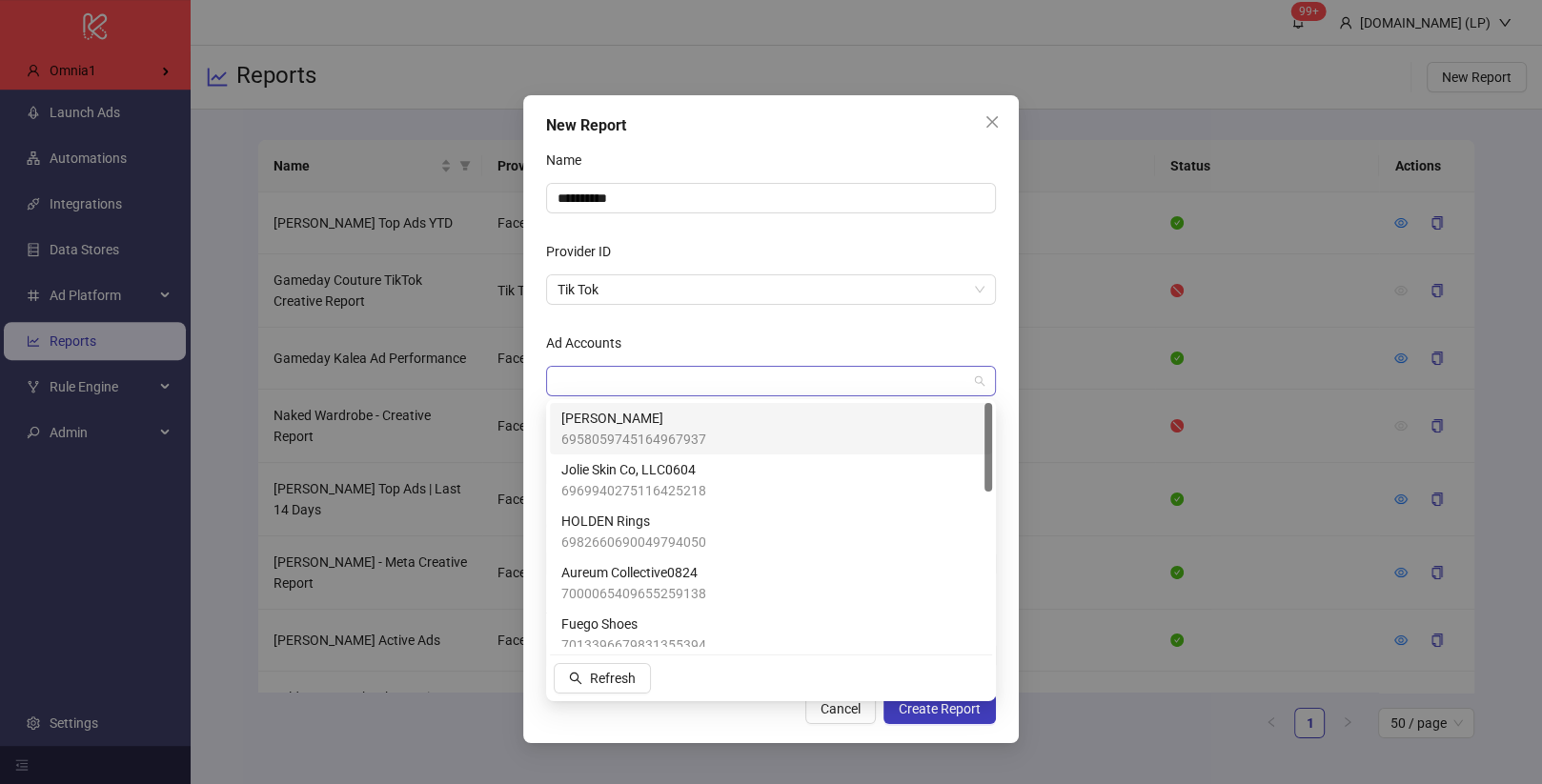
click at [698, 370] on div at bounding box center [761, 381] width 423 height 27
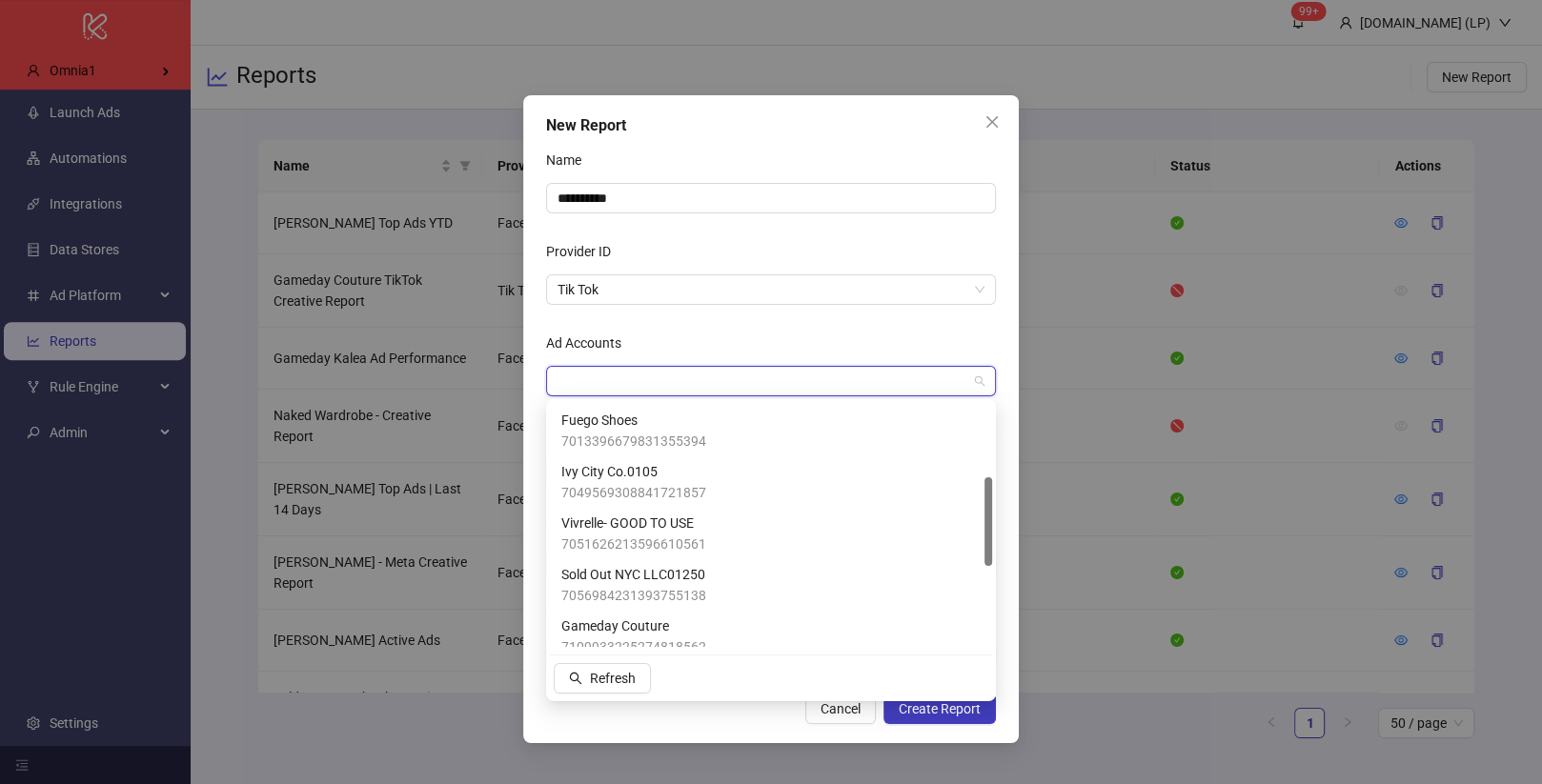
scroll to position [200, 0]
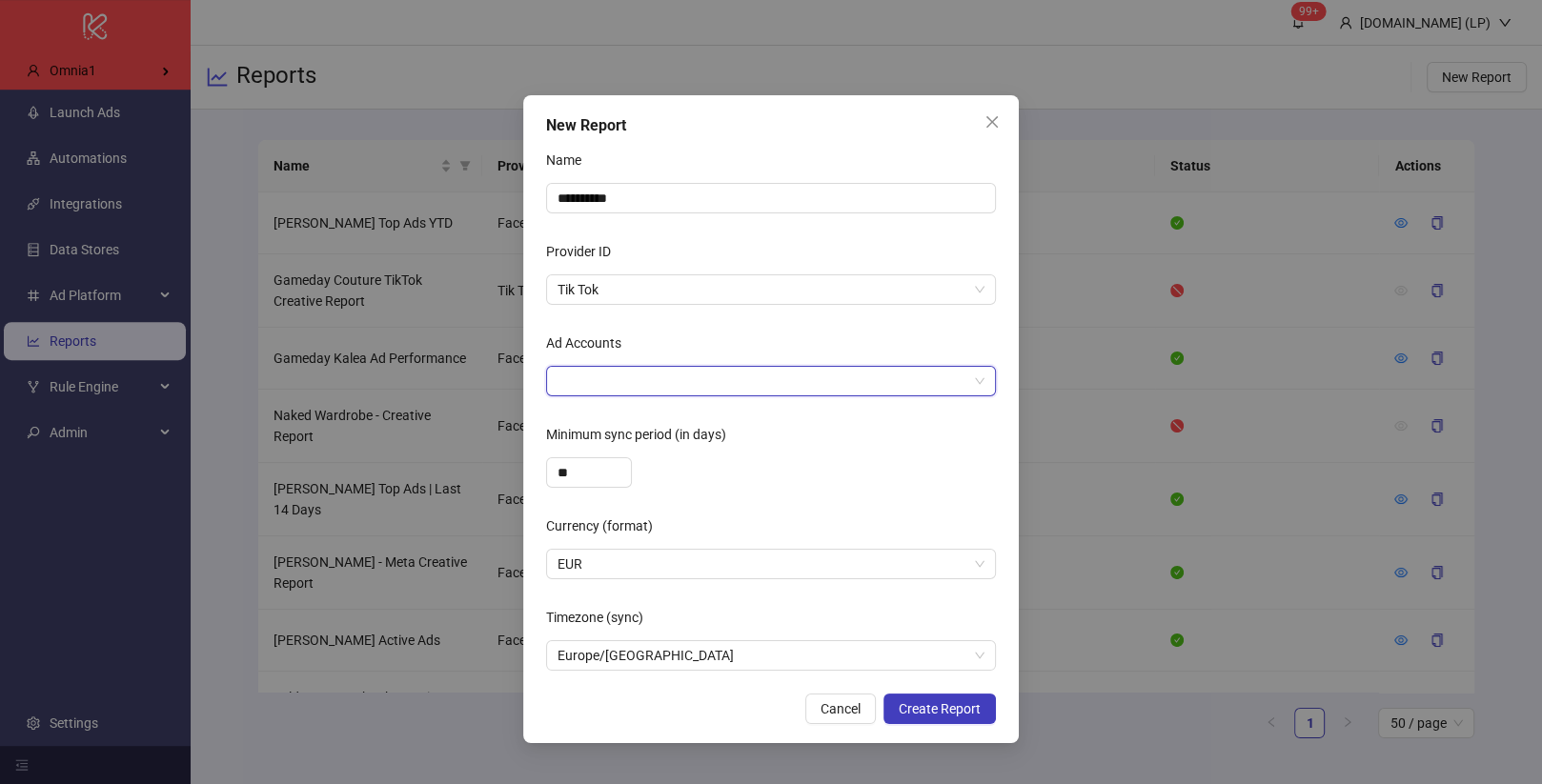
click at [975, 123] on div "New Report" at bounding box center [771, 125] width 450 height 23
click at [992, 123] on icon "close" at bounding box center [991, 121] width 15 height 15
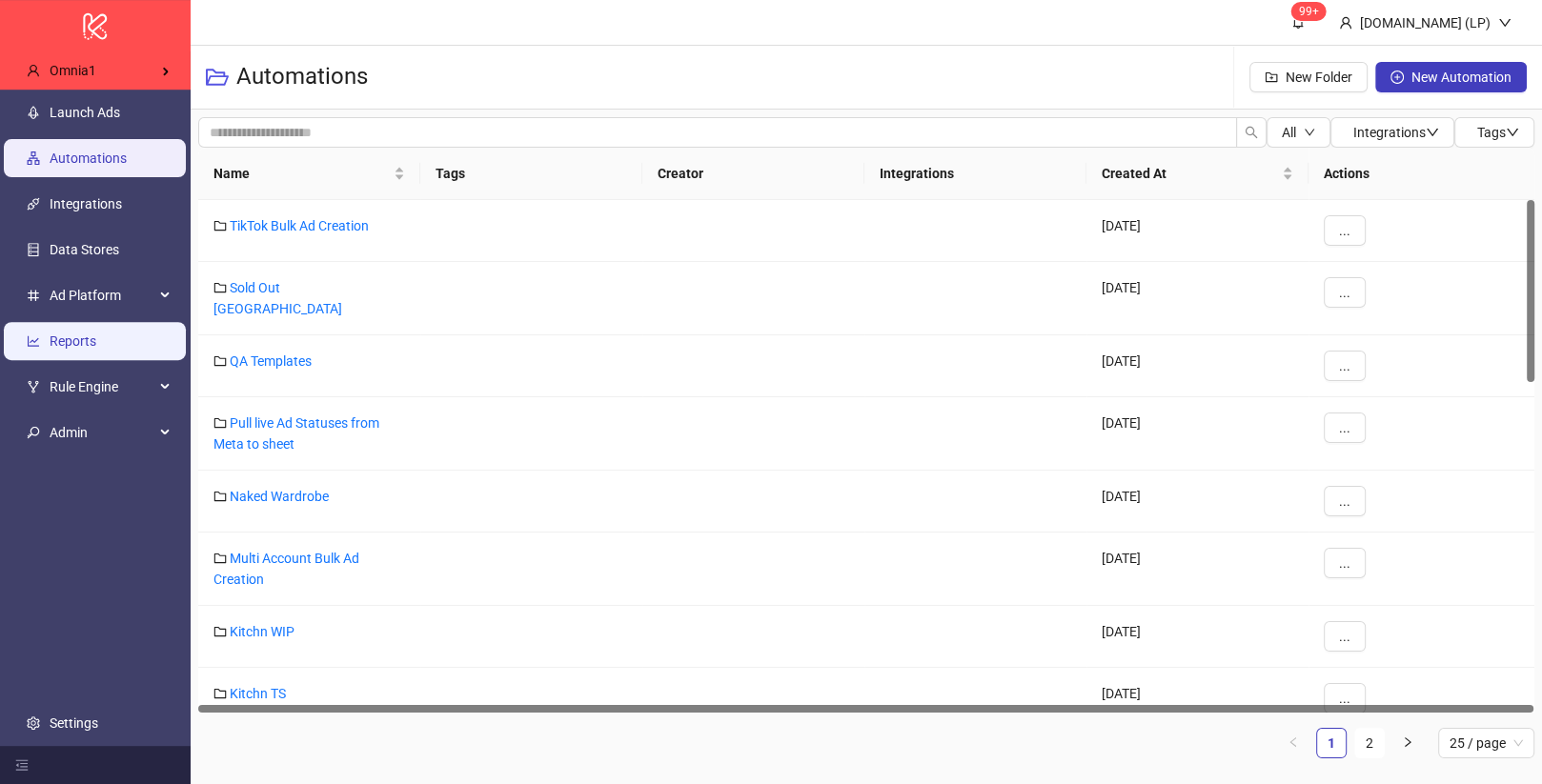
click at [96, 339] on link "Reports" at bounding box center [73, 341] width 47 height 15
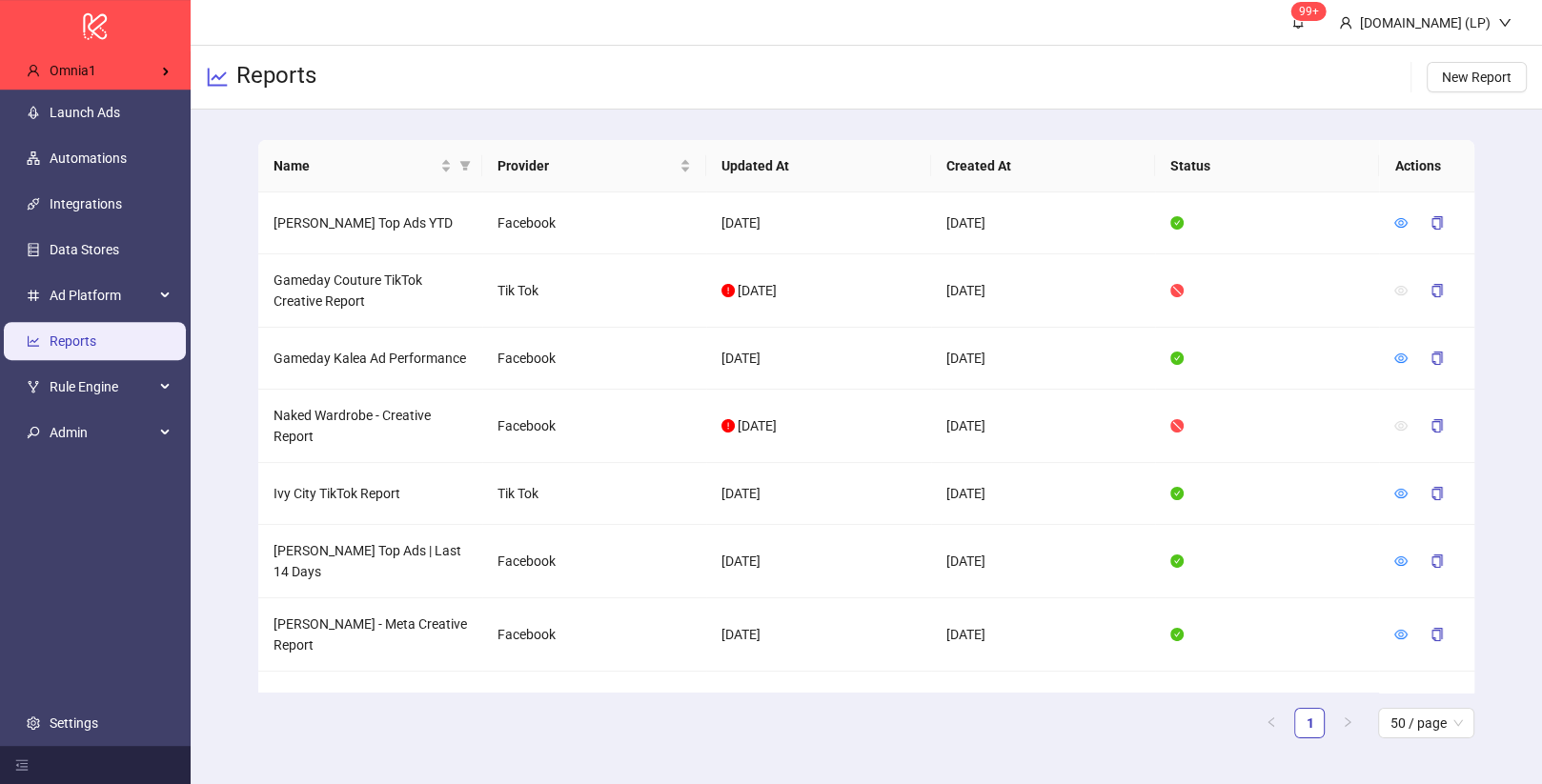
click at [238, 412] on div "Name Provider Updated At Created At Status Actions [PERSON_NAME] Top Ads YTD Fa…" at bounding box center [867, 446] width 1352 height 675
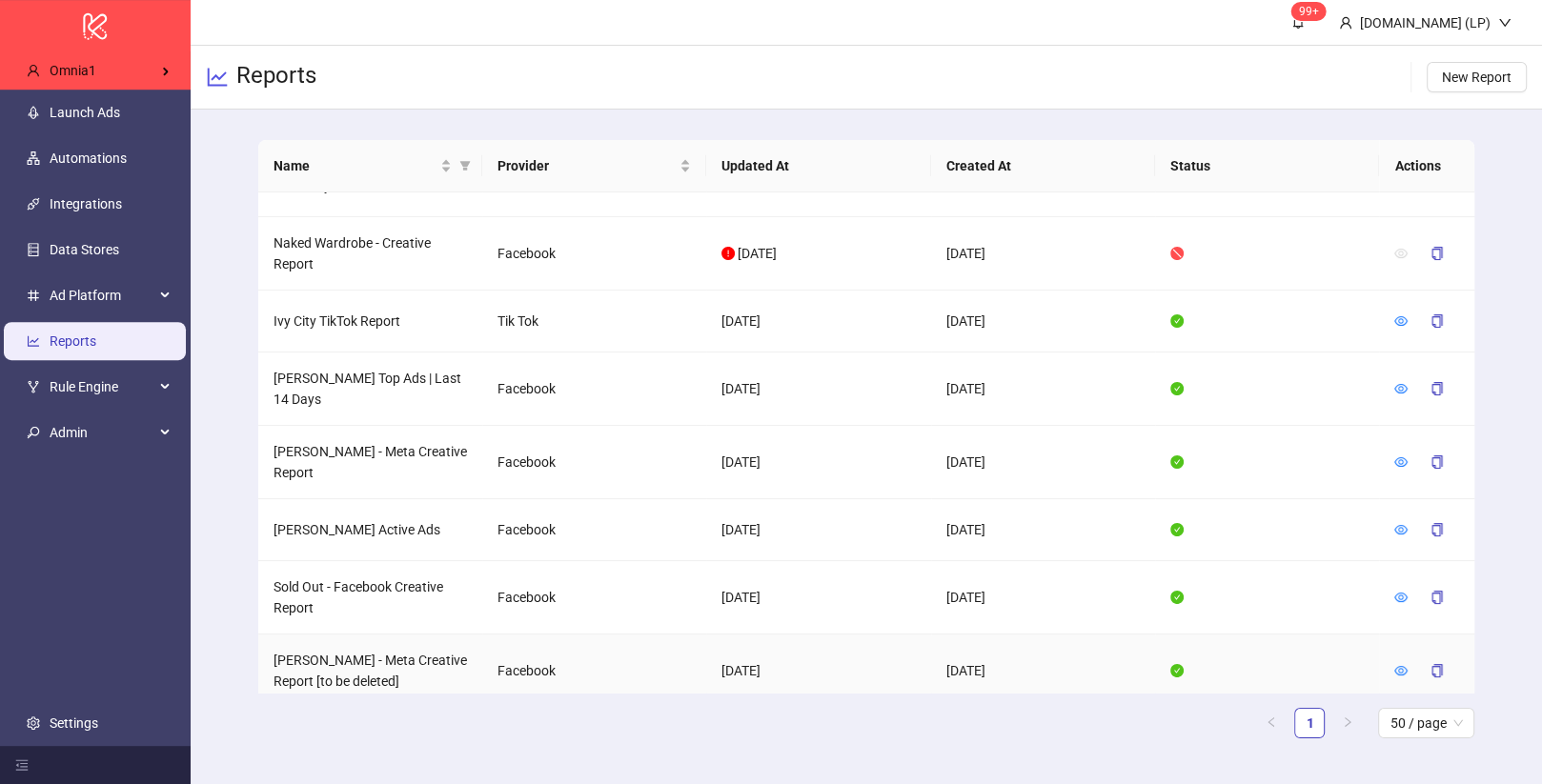
scroll to position [207, 0]
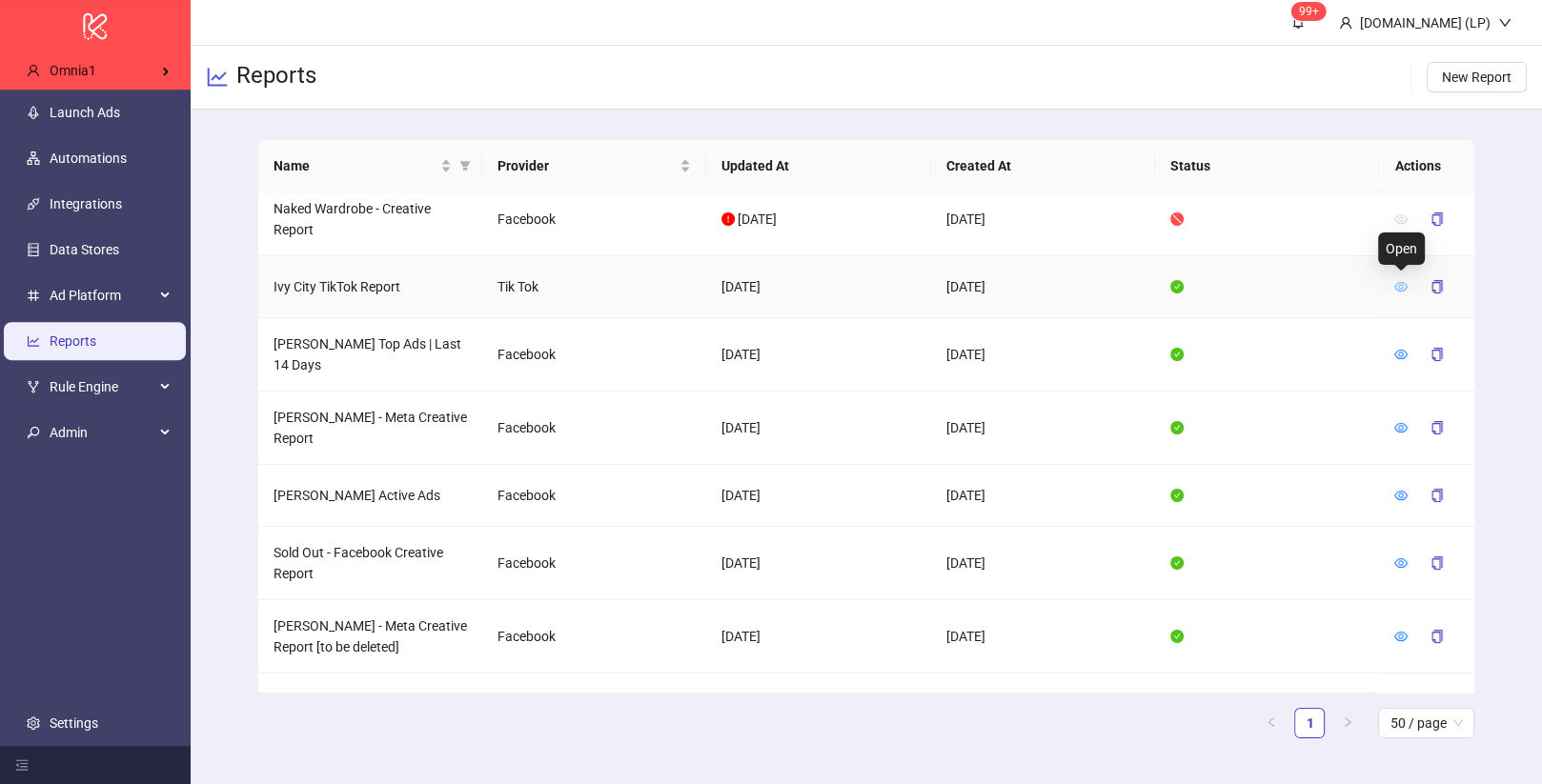
click at [1403, 284] on icon "eye" at bounding box center [1402, 287] width 13 height 10
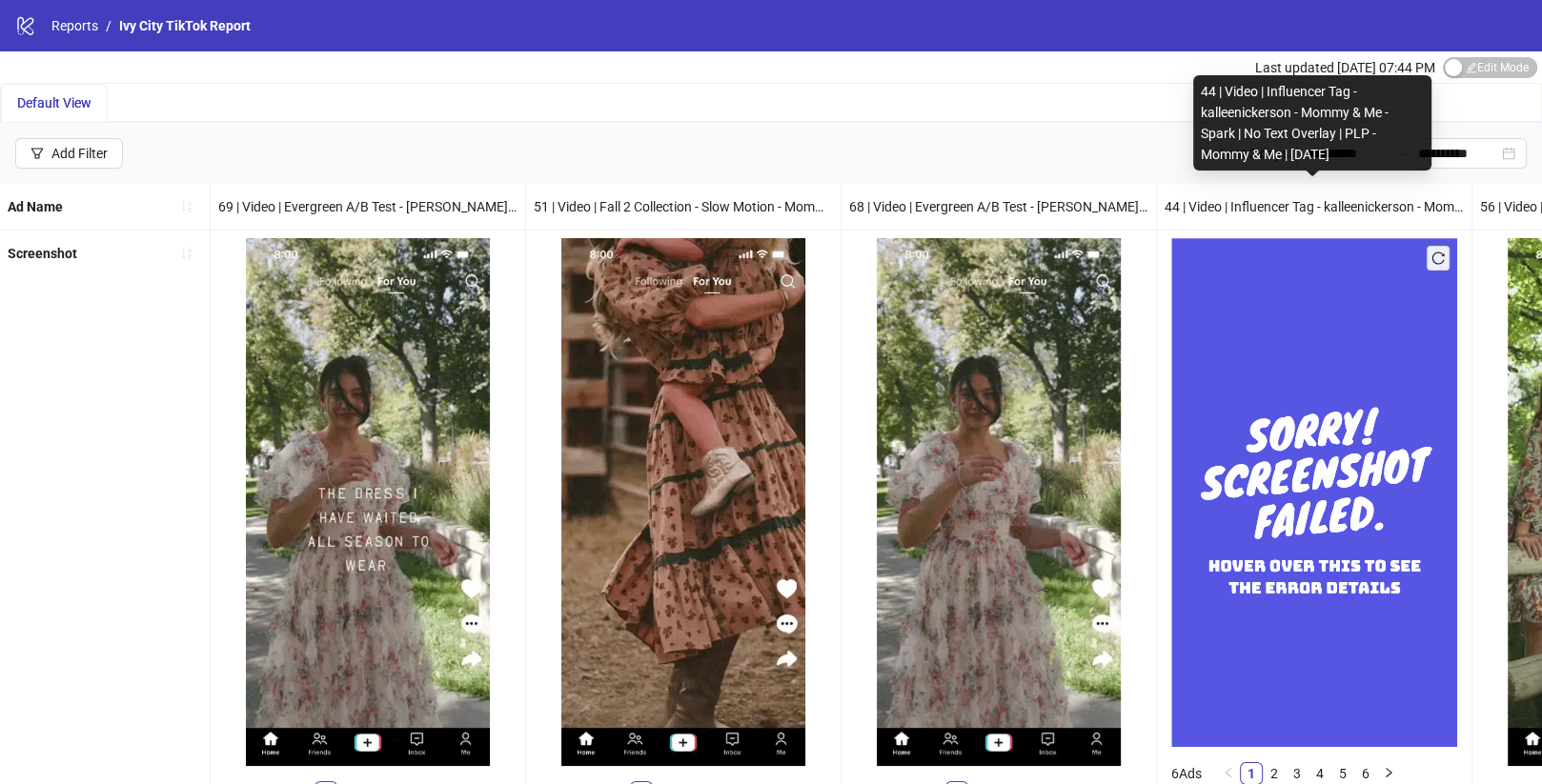
click at [1429, 256] on button "button" at bounding box center [1438, 257] width 23 height 25
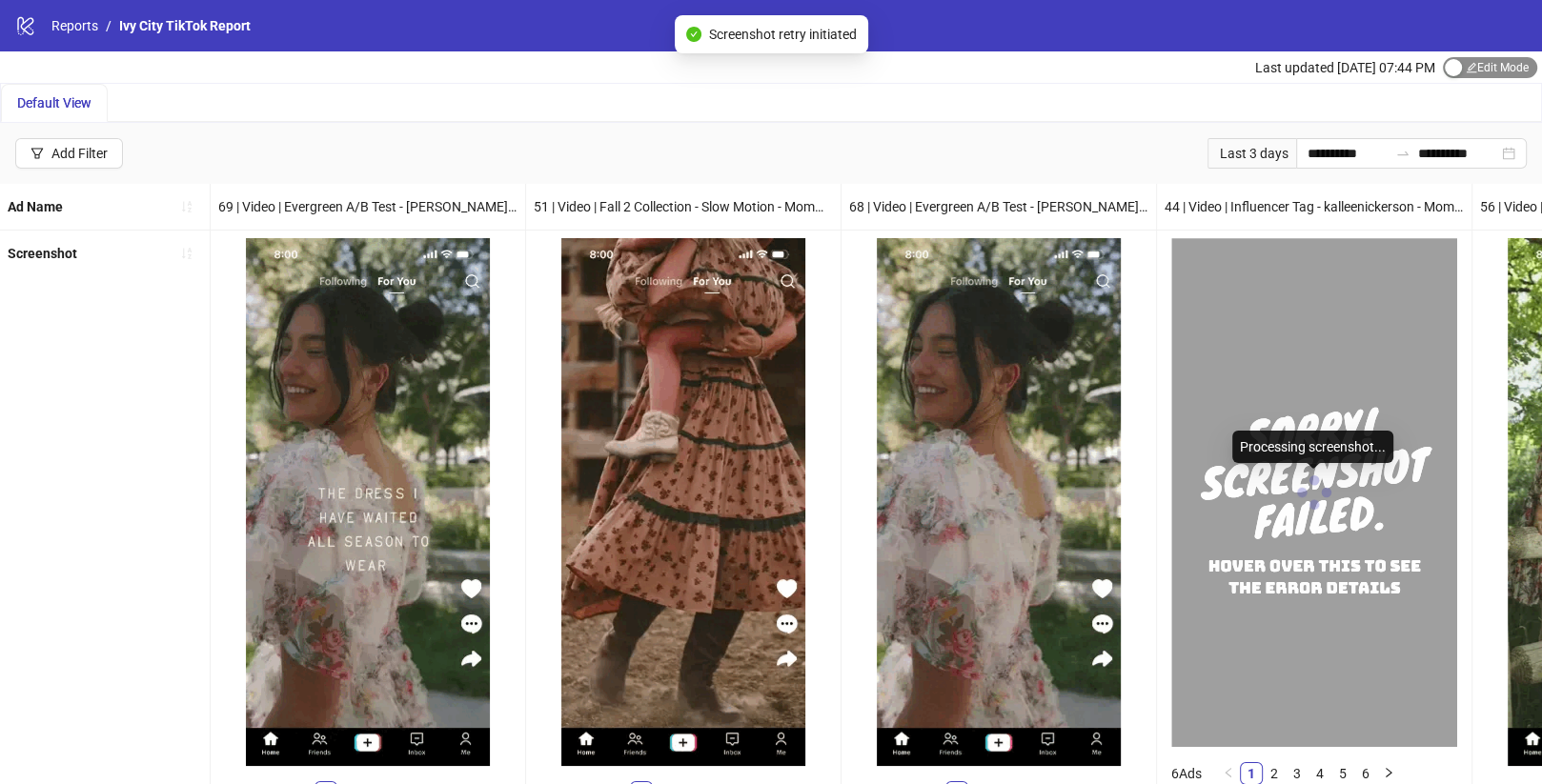
click at [1464, 71] on span "Edit Mode Edit Mode" at bounding box center [1490, 68] width 94 height 21
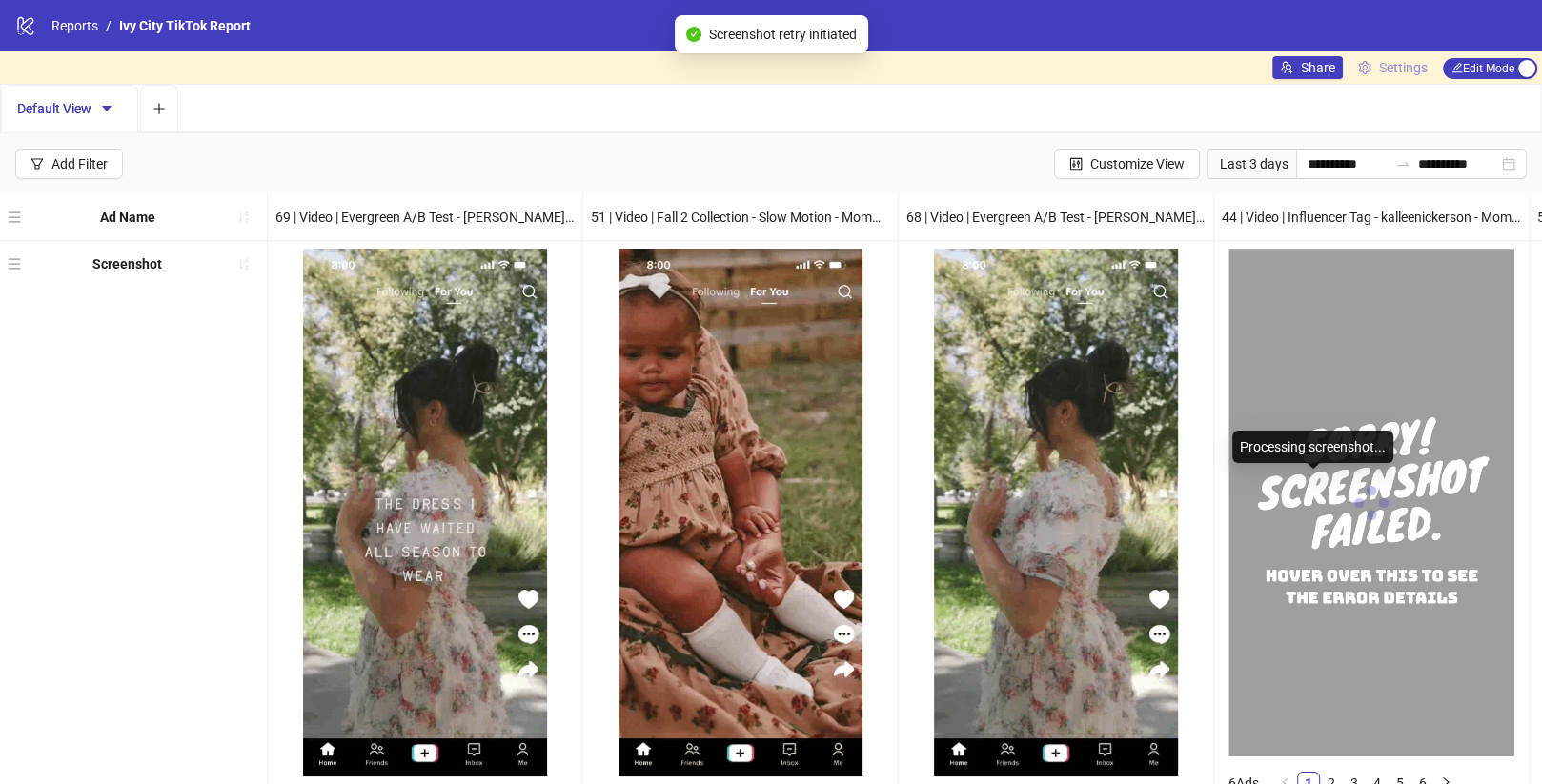
click at [1394, 68] on span "Settings" at bounding box center [1403, 68] width 49 height 21
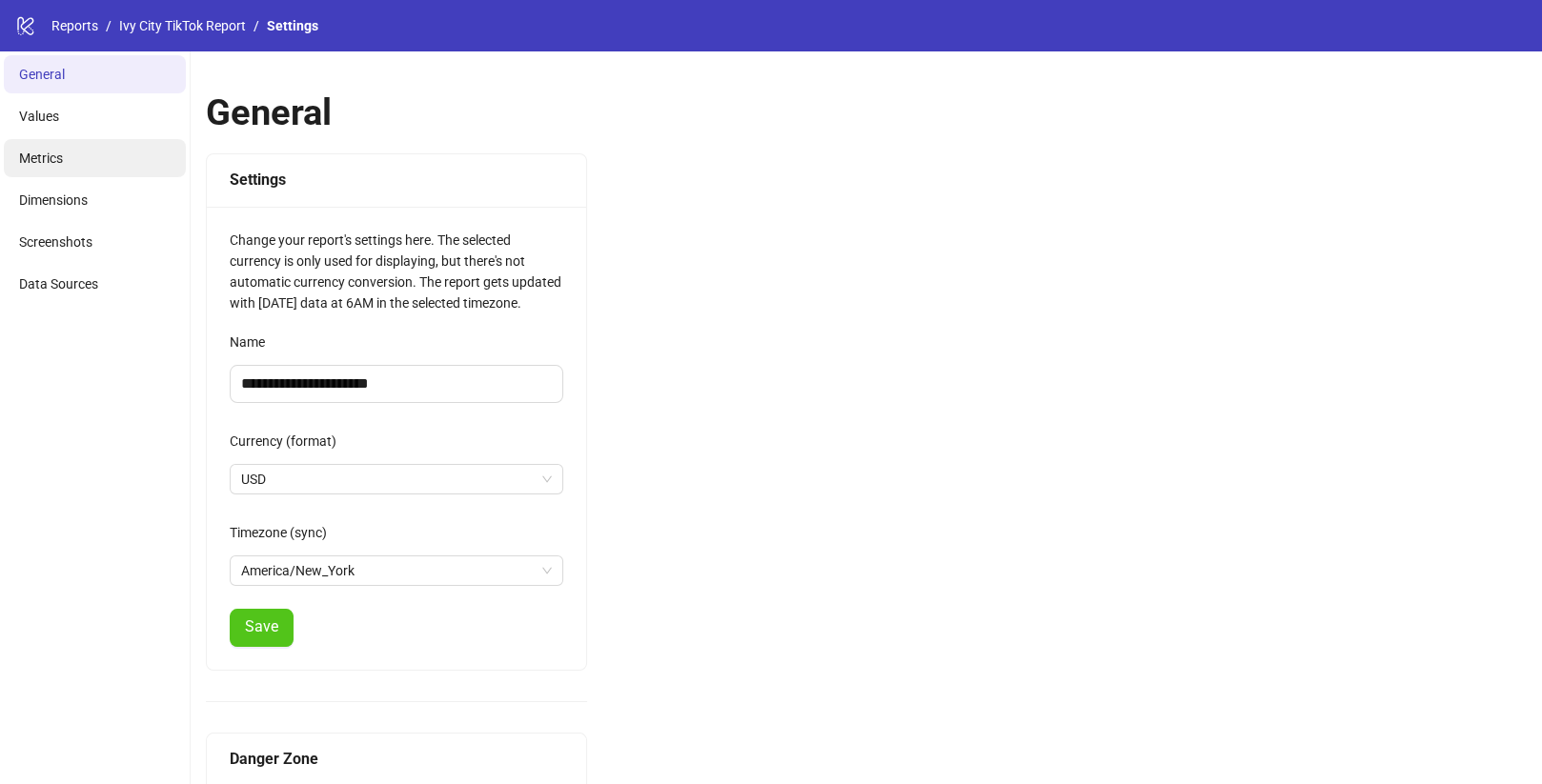
click at [132, 165] on li "Metrics" at bounding box center [94, 158] width 182 height 38
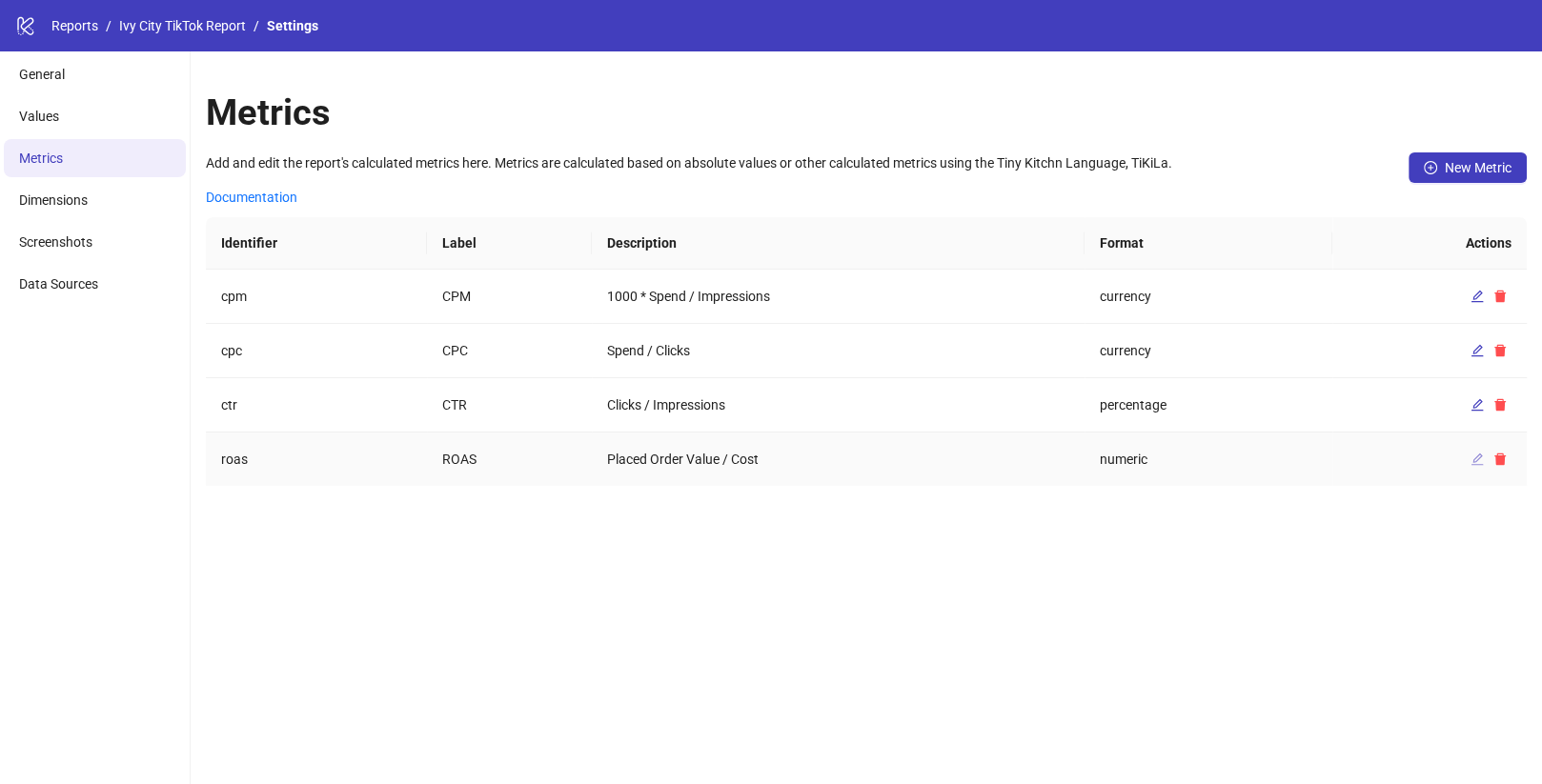
click at [1473, 459] on icon "edit" at bounding box center [1477, 459] width 12 height 12
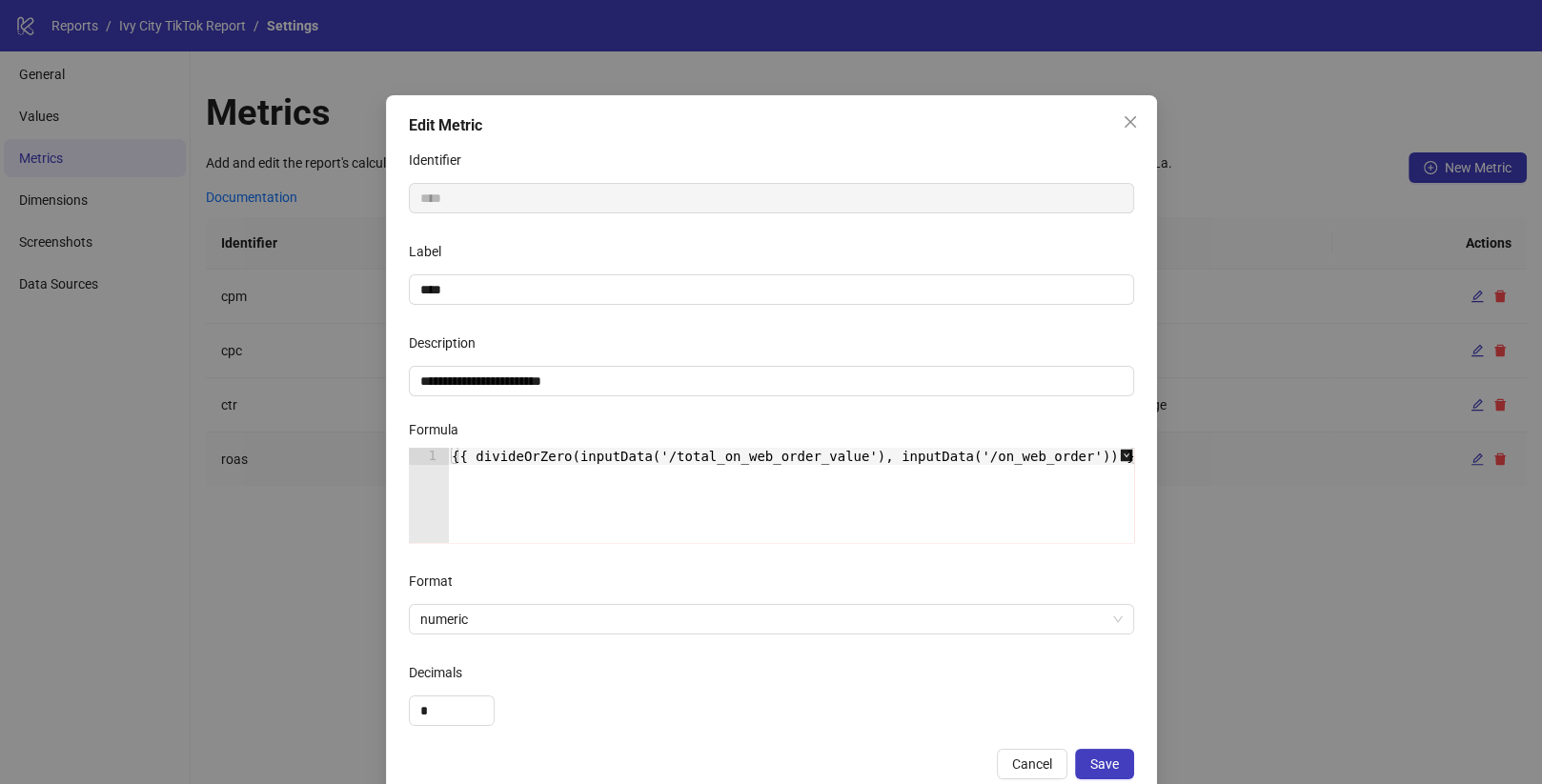
scroll to position [0, 3]
click at [1229, 530] on div "**********" at bounding box center [771, 392] width 1542 height 784
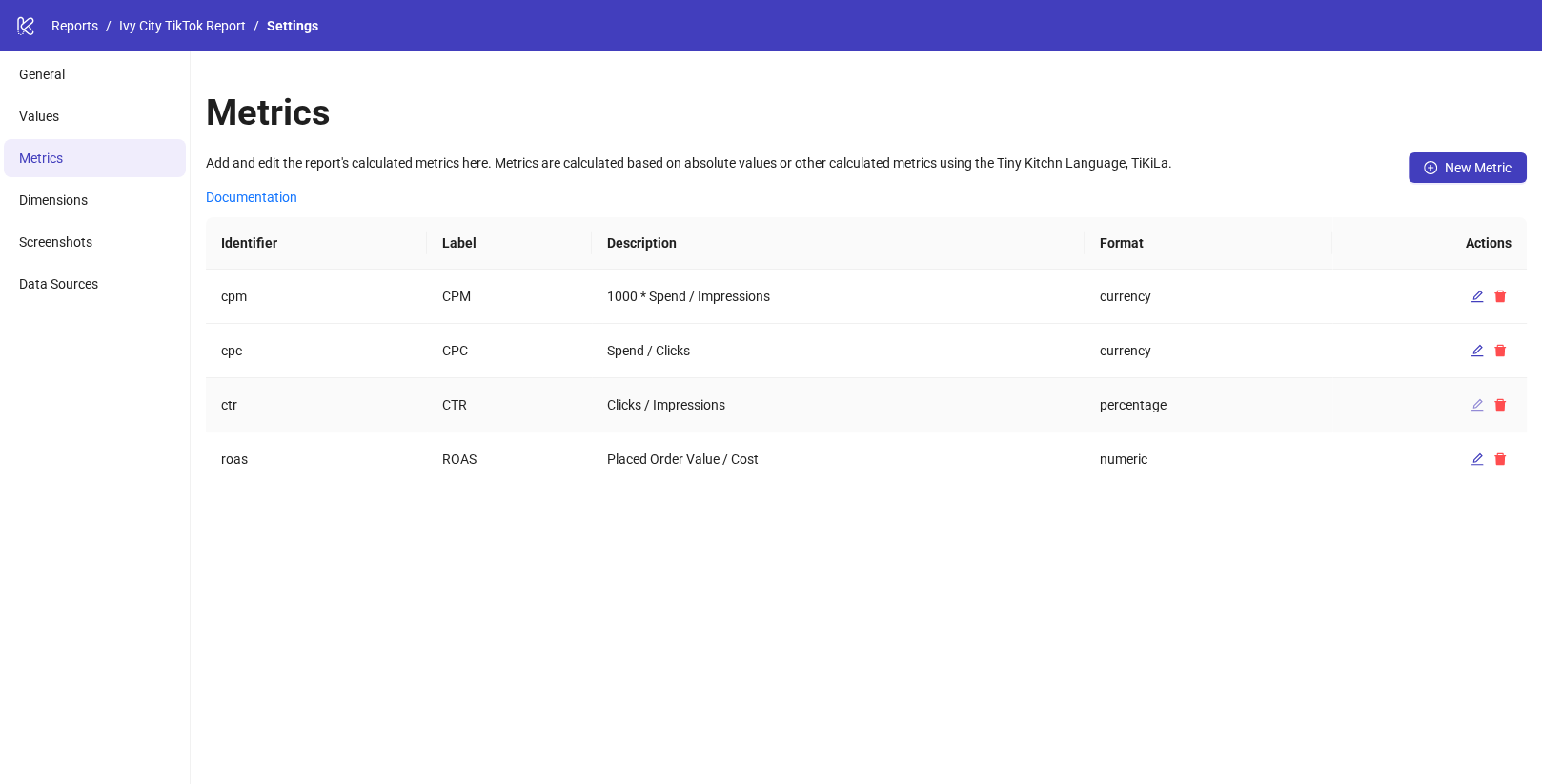
click at [1471, 404] on icon "edit" at bounding box center [1476, 404] width 13 height 13
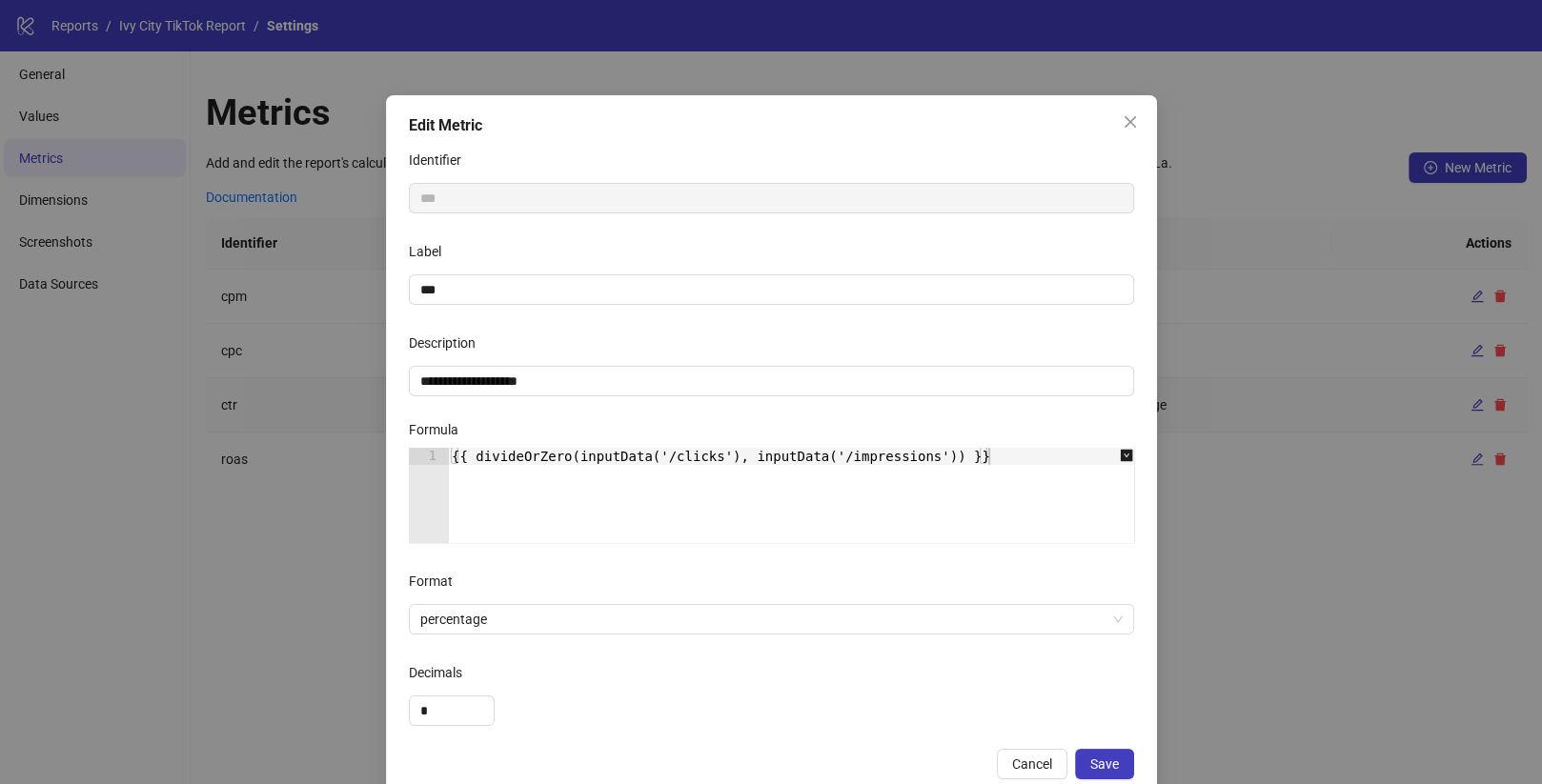
click at [1483, 464] on div "**********" at bounding box center [771, 392] width 1542 height 784
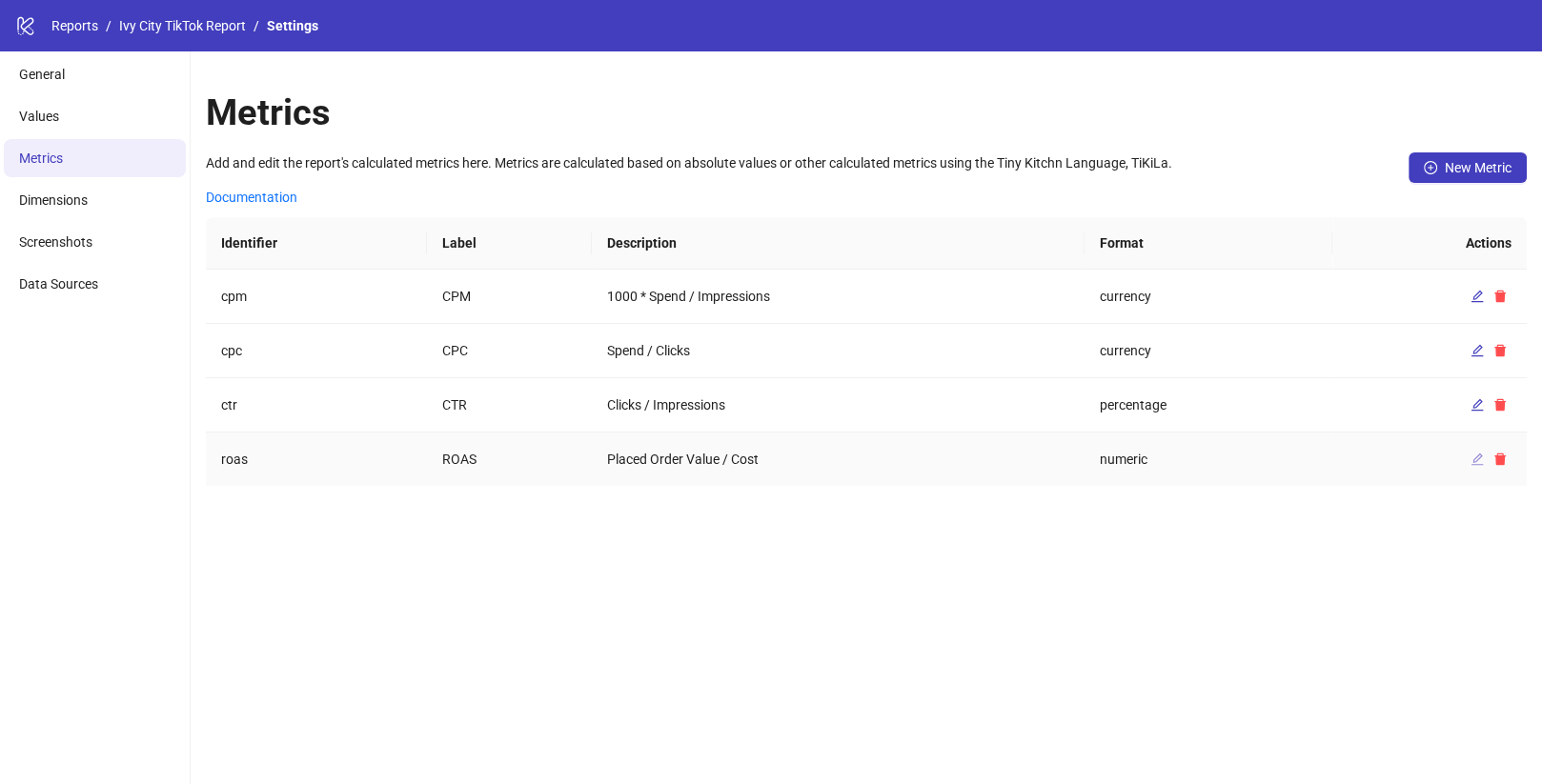
click at [1476, 459] on icon "edit" at bounding box center [1476, 458] width 13 height 13
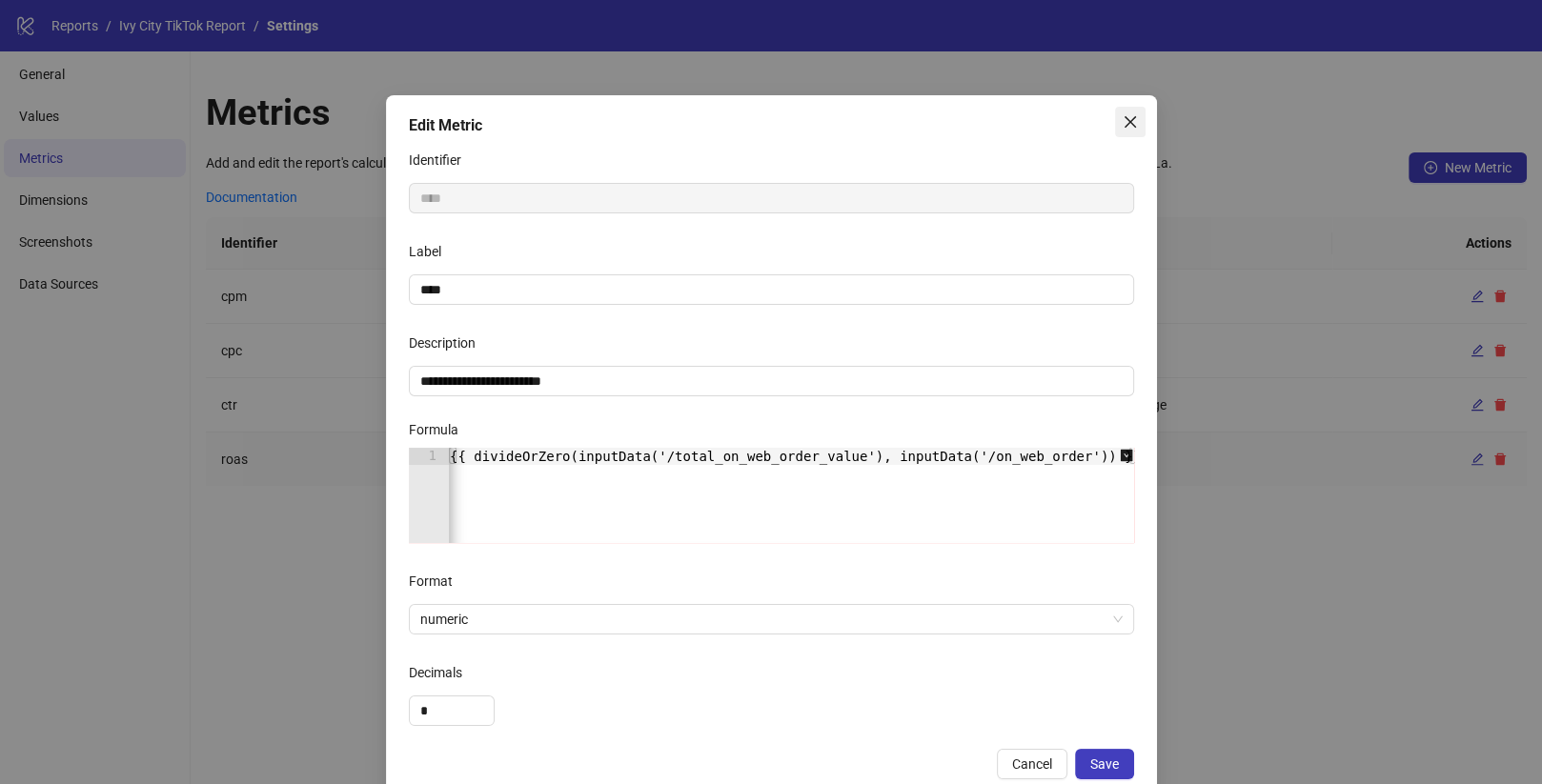
click at [1121, 116] on span "Close" at bounding box center [1130, 121] width 31 height 15
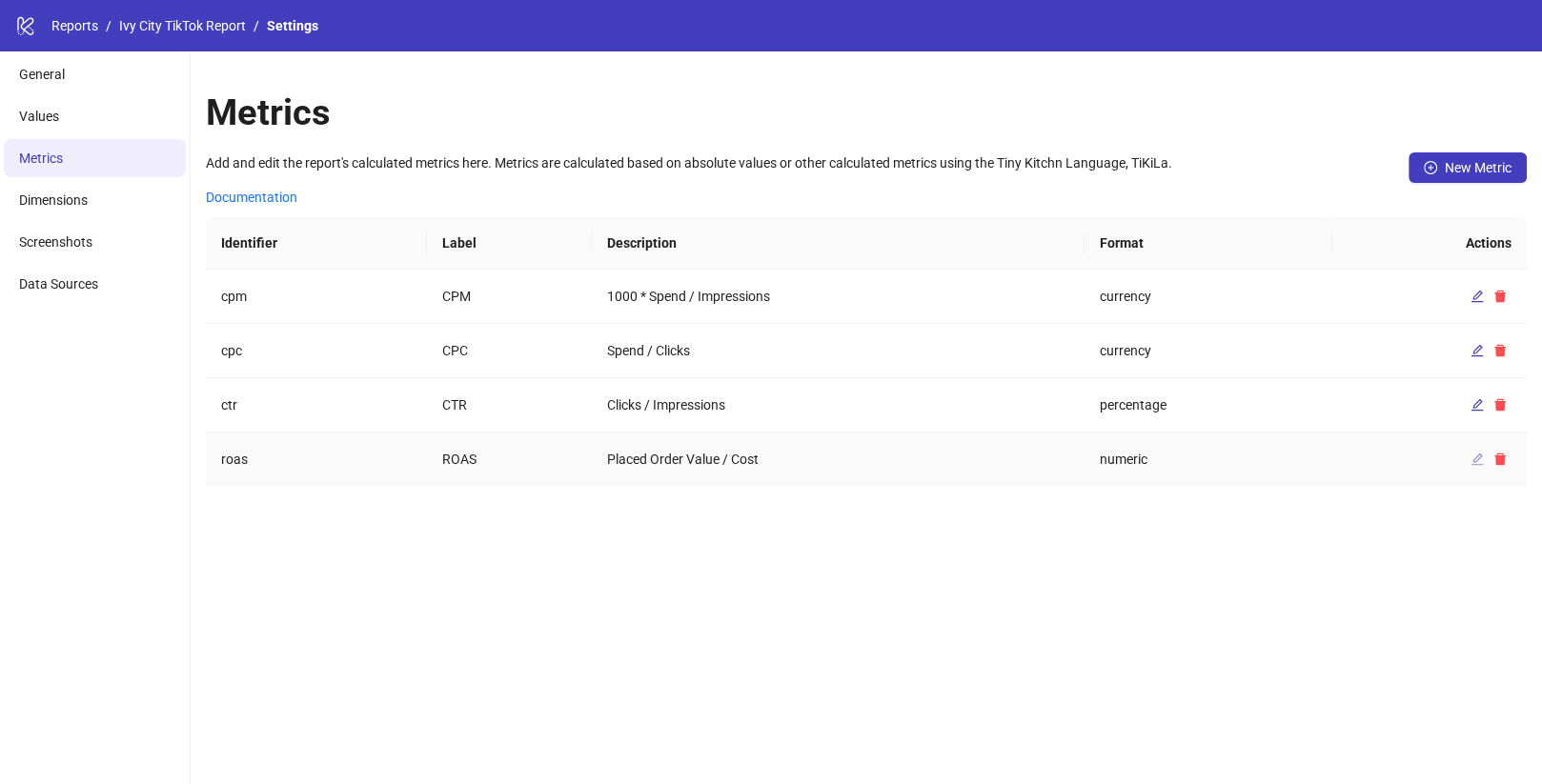
click at [1474, 453] on icon "edit" at bounding box center [1476, 458] width 13 height 13
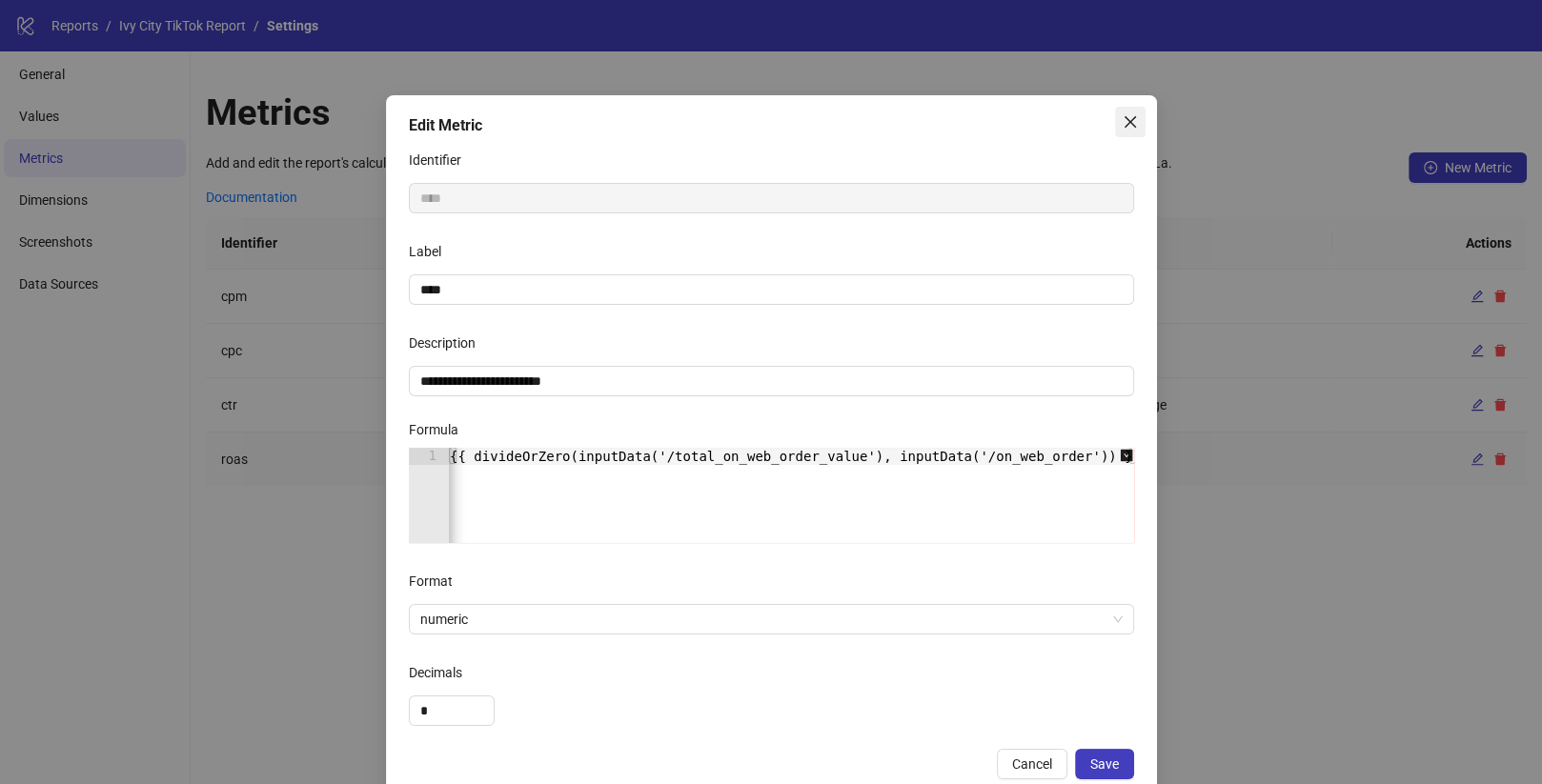
click at [1123, 121] on icon "close" at bounding box center [1129, 121] width 15 height 15
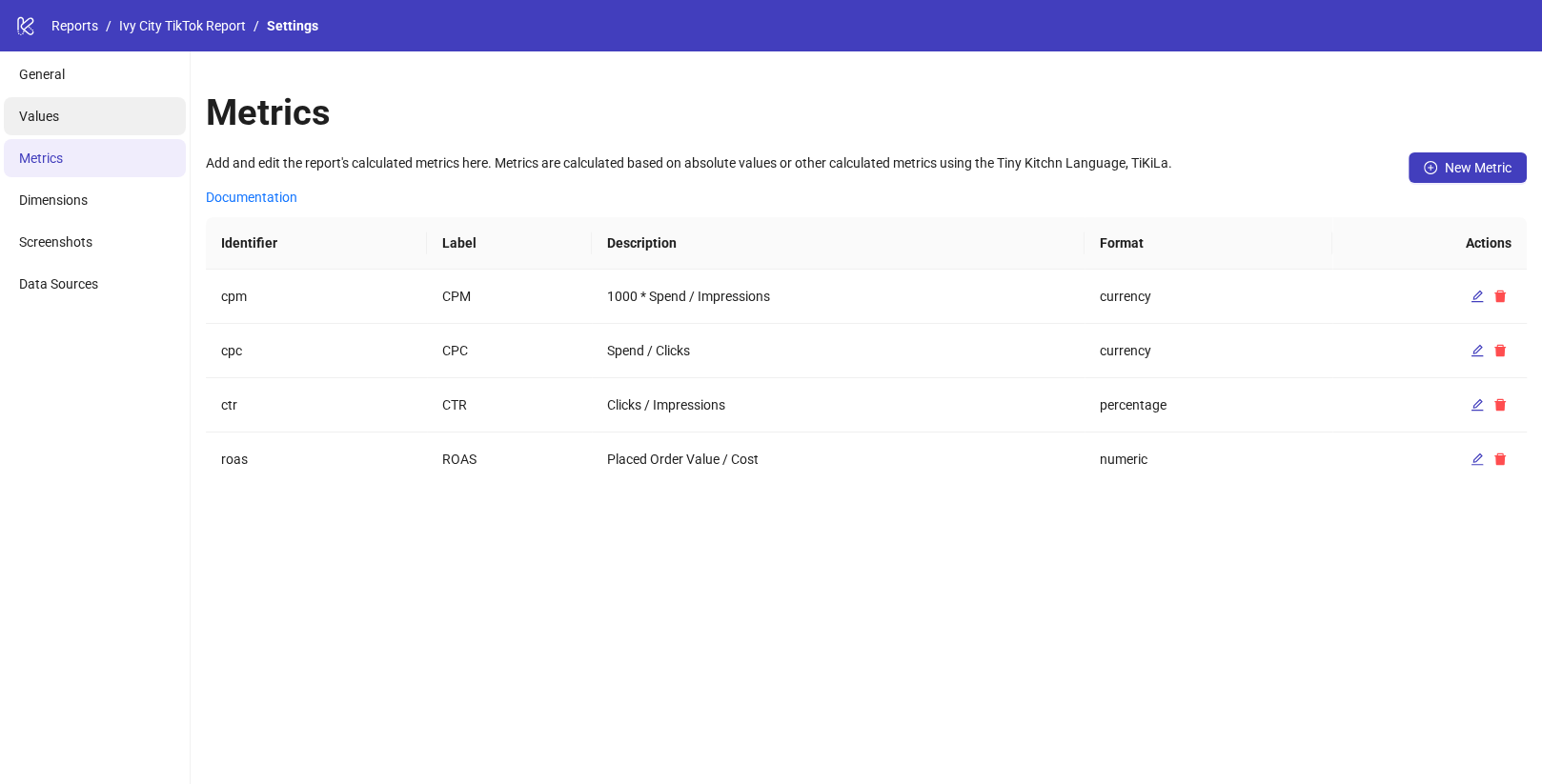
click at [114, 104] on li "Values" at bounding box center [94, 116] width 182 height 38
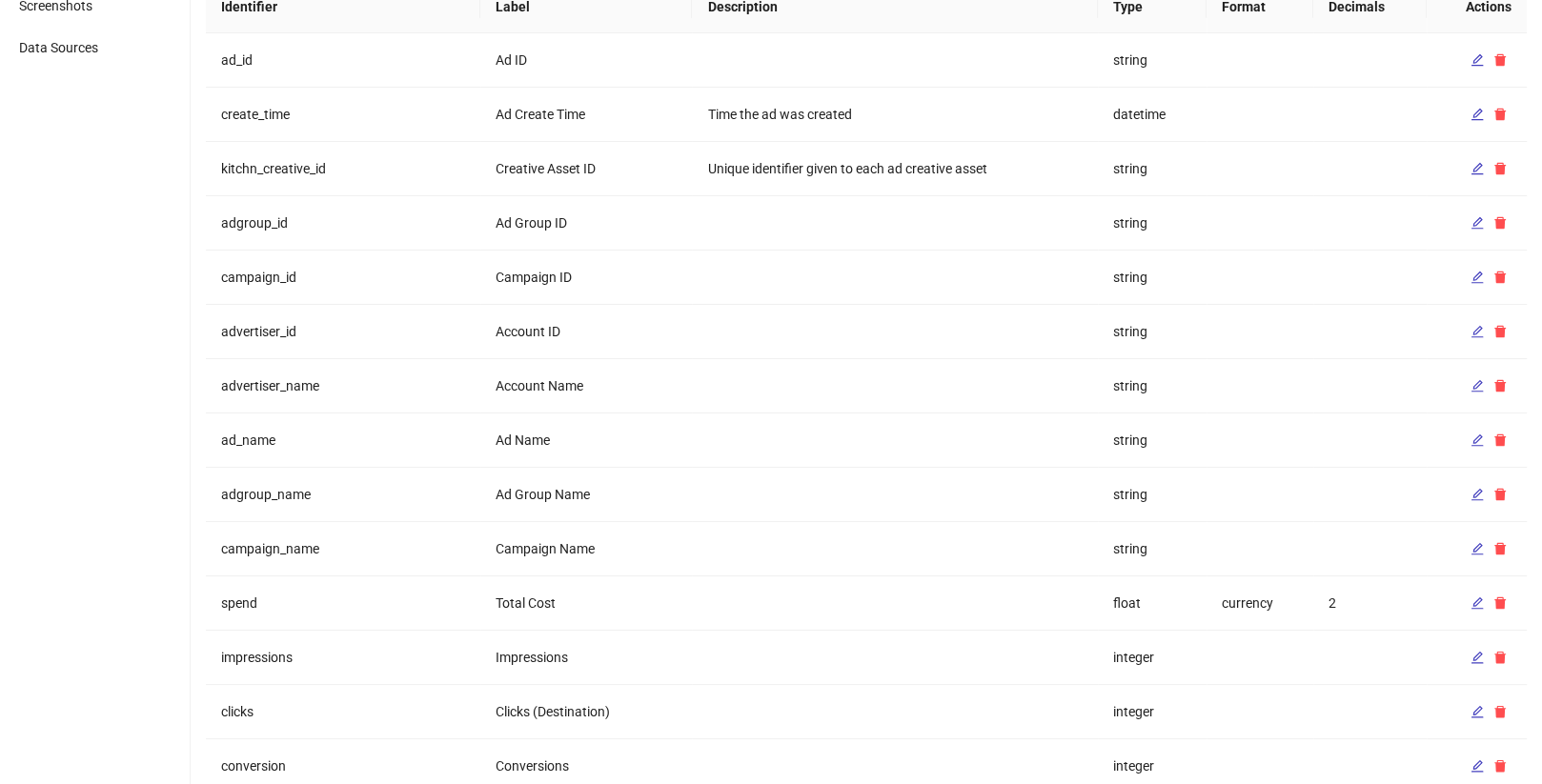
scroll to position [0, 0]
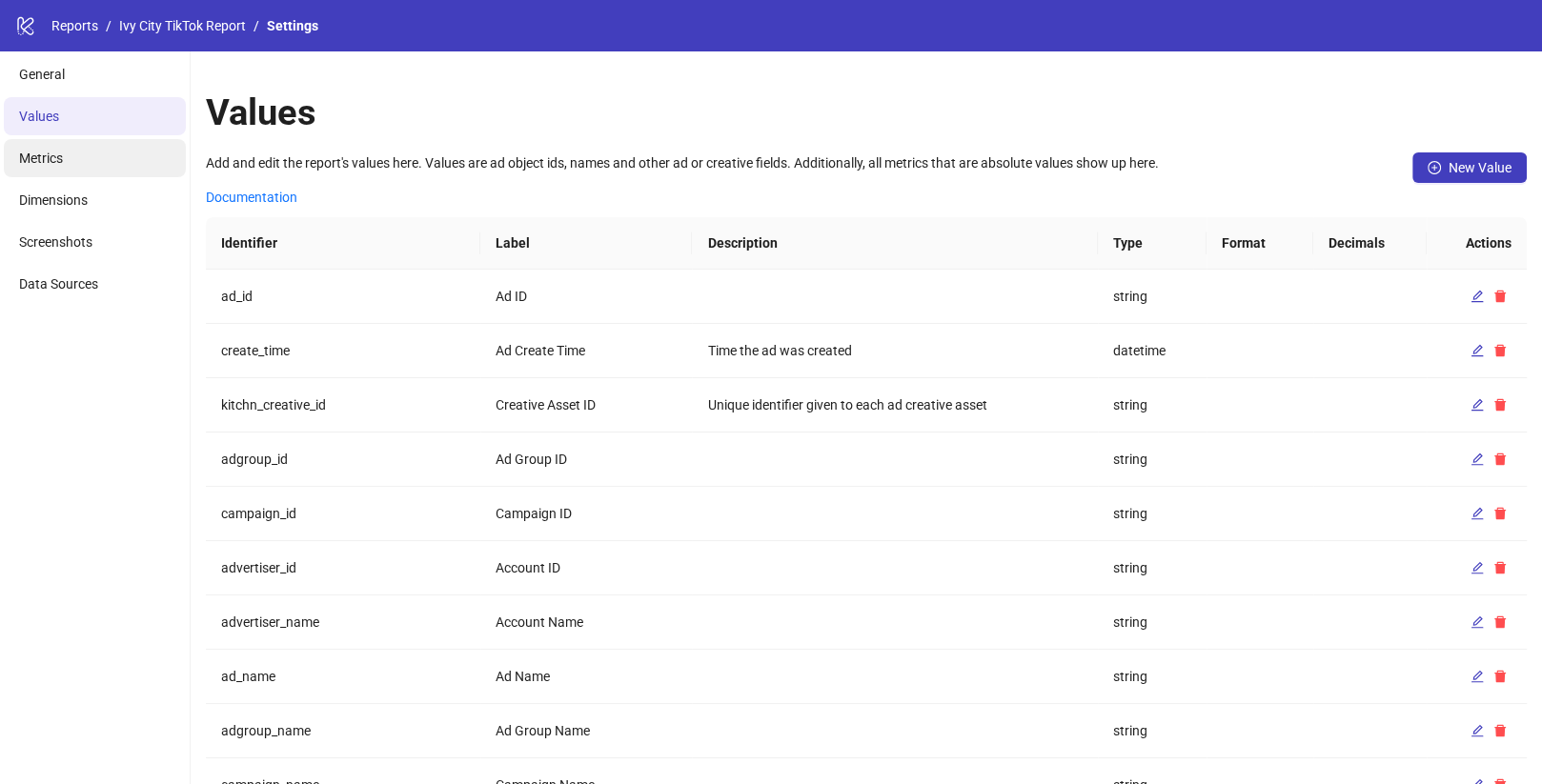
click at [70, 164] on li "Metrics" at bounding box center [94, 158] width 182 height 38
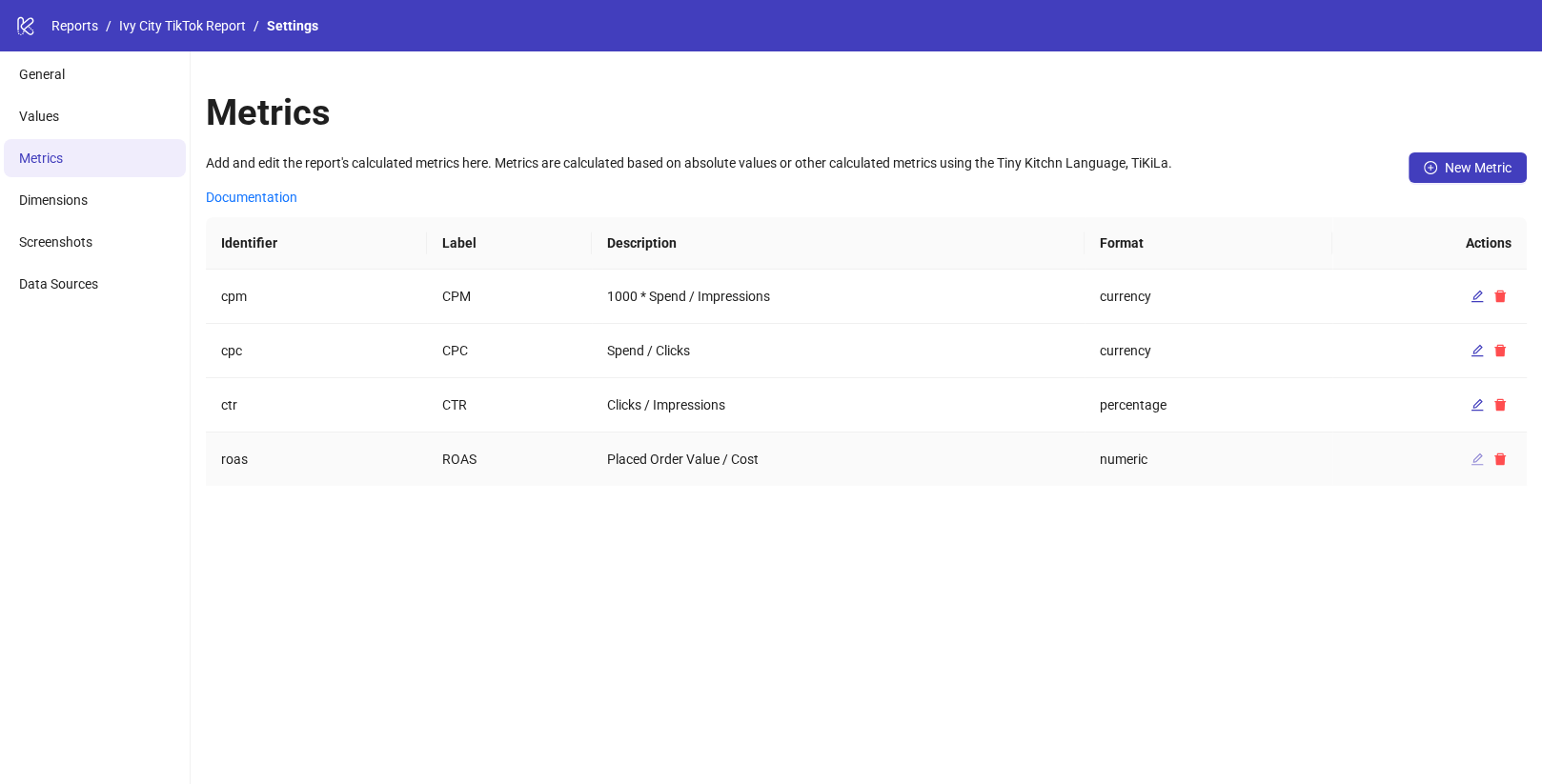
click at [1475, 456] on icon "edit" at bounding box center [1476, 458] width 13 height 13
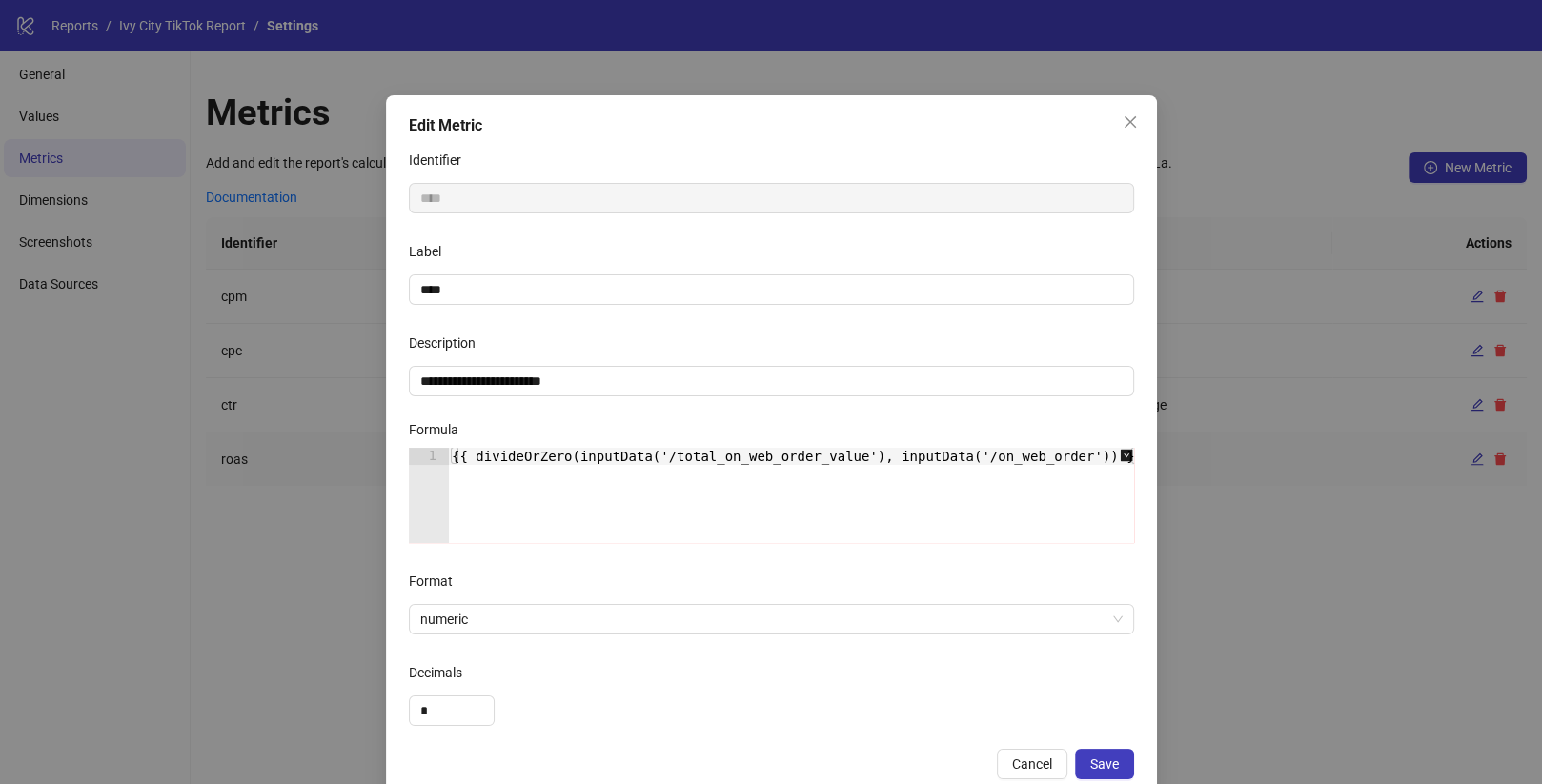
type textarea "**********"
drag, startPoint x: 678, startPoint y: 461, endPoint x: 858, endPoint y: 464, distance: 180.0
click at [858, 464] on div "{{ divideOrZero(inputData('/total_on_web_order_value'), inputData('/on_web_orde…" at bounding box center [790, 513] width 706 height 129
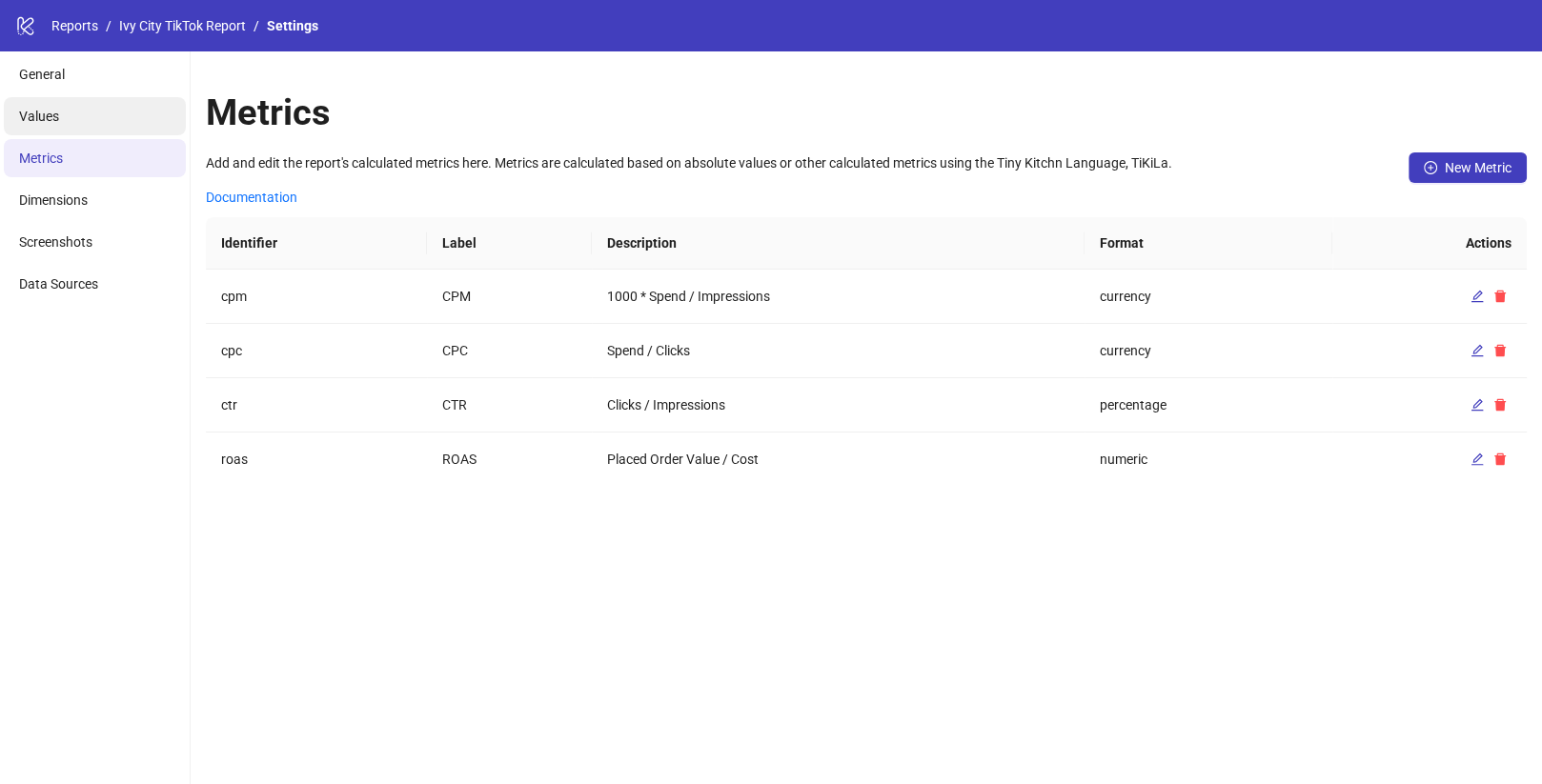
click at [72, 129] on li "Values" at bounding box center [94, 116] width 182 height 38
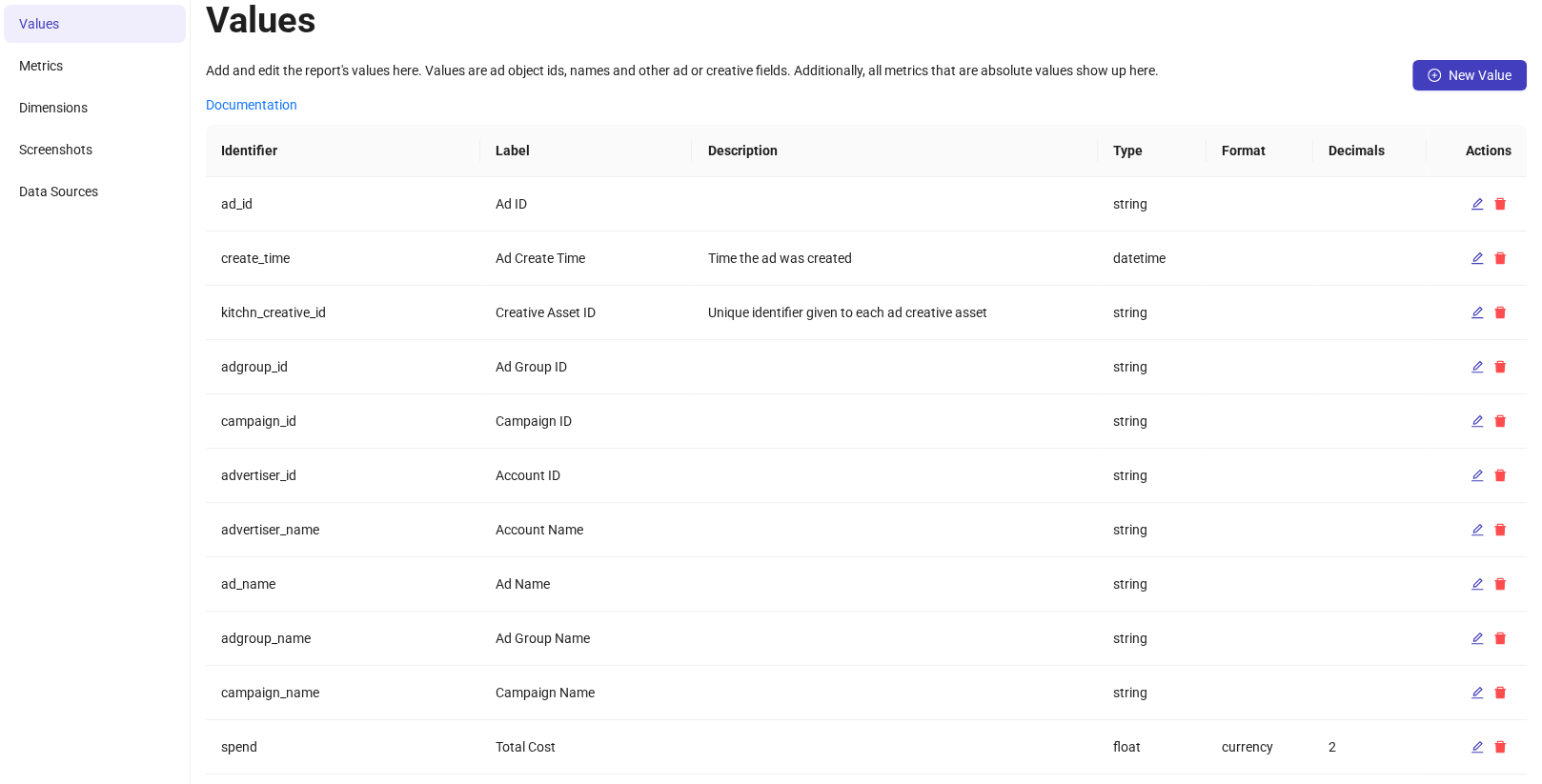
scroll to position [0, 0]
